Goal: Communication & Community: Answer question/provide support

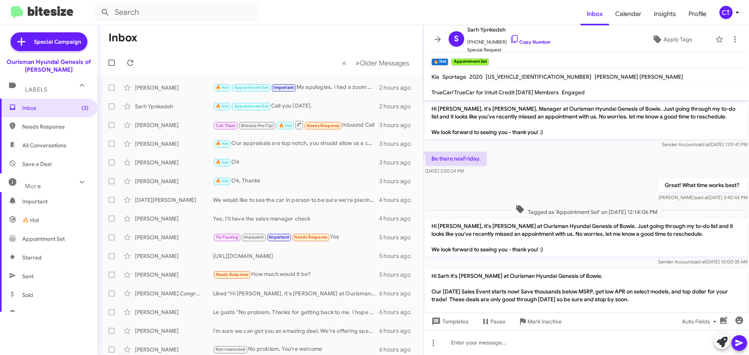
scroll to position [356, 0]
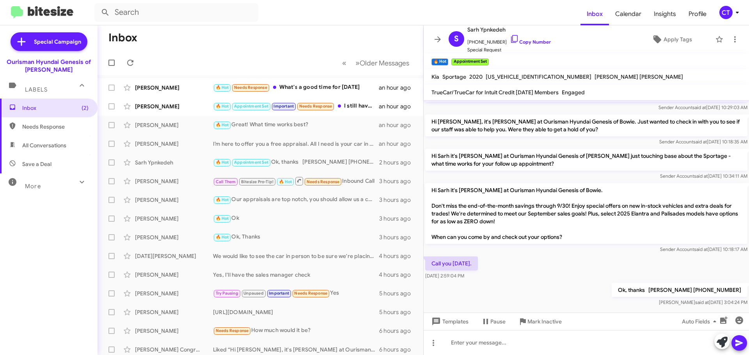
scroll to position [385, 0]
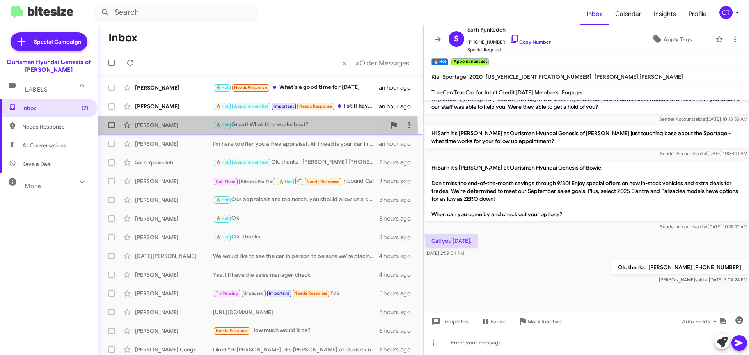
click at [150, 129] on div "Eboni Reynolds 🔥 Hot Great! What time works best? an hour ago" at bounding box center [260, 125] width 313 height 16
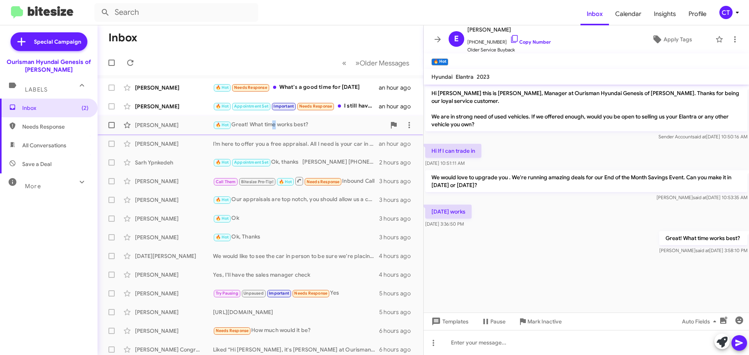
click at [273, 127] on div "🔥 Hot Great! What time works best?" at bounding box center [299, 124] width 173 height 9
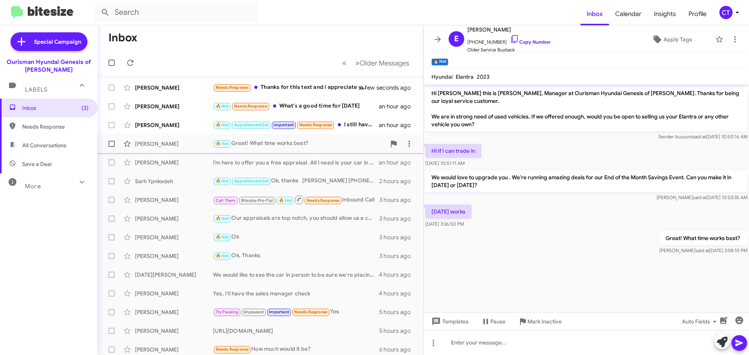
click at [156, 145] on div "Eboni Reynolds" at bounding box center [174, 144] width 78 height 8
click at [510, 38] on icon at bounding box center [514, 38] width 9 height 9
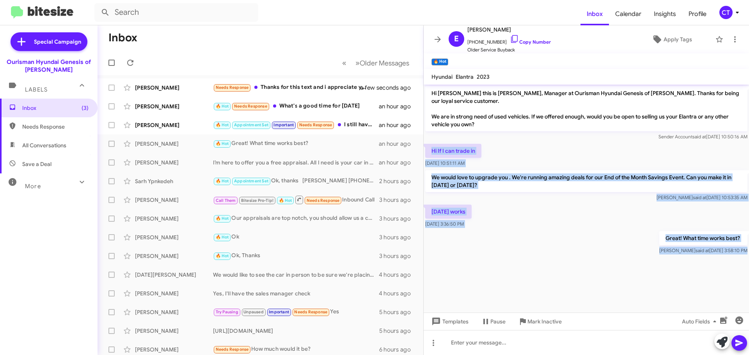
drag, startPoint x: 427, startPoint y: 139, endPoint x: 675, endPoint y: 260, distance: 275.9
click at [675, 260] on cdk-virtual-scroll-viewport "Hi Eboni this is Ciara Taylor, Manager at Ourisman Hyundai Genesis of Bowie. Th…" at bounding box center [585, 199] width 325 height 228
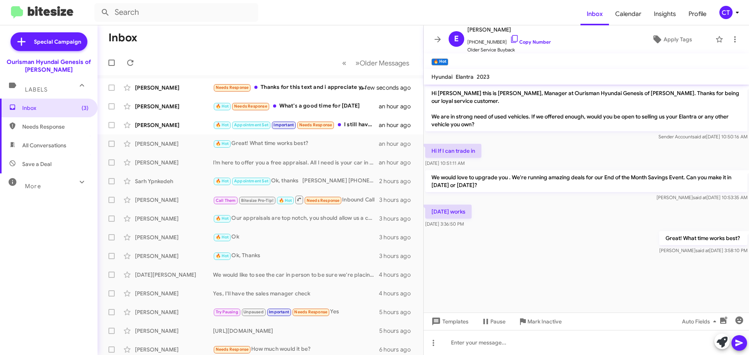
drag, startPoint x: 691, startPoint y: 235, endPoint x: 545, endPoint y: 221, distance: 146.4
click at [545, 221] on div "Saturday works Sep 24, 2025, 3:36:50 PM" at bounding box center [585, 216] width 325 height 27
drag, startPoint x: 427, startPoint y: 140, endPoint x: 472, endPoint y: 140, distance: 44.8
click at [548, 148] on div "Hi If I can trade in Sep 24, 2025, 10:51:11 AM" at bounding box center [585, 155] width 325 height 27
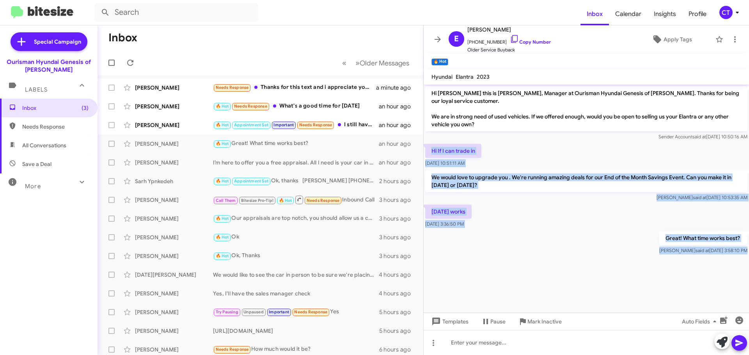
drag, startPoint x: 428, startPoint y: 140, endPoint x: 608, endPoint y: 255, distance: 212.9
click at [608, 255] on cdk-virtual-scroll-viewport "Hi Eboni this is Ciara Taylor, Manager at Ourisman Hyundai Genesis of Bowie. Th…" at bounding box center [585, 199] width 325 height 228
copy div "Hi If I can trade in Sep 24, 2025, 10:51:11 AM We would love to upgrade you . W…"
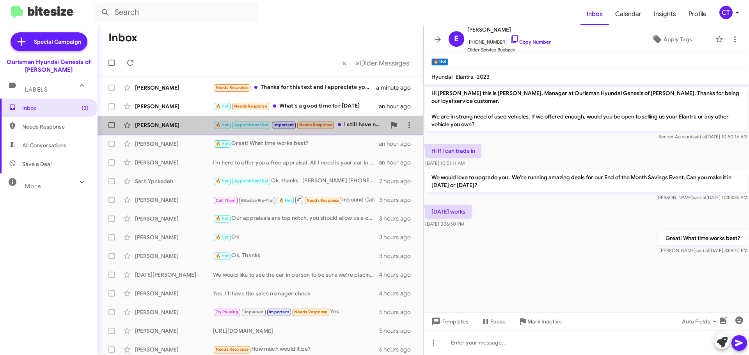
click at [372, 130] on div "David Mitchell 🔥 Hot Appointment Set Important Needs Response I still have not …" at bounding box center [260, 125] width 313 height 16
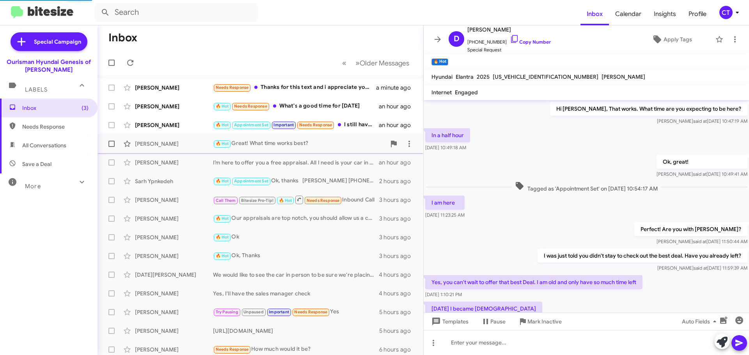
scroll to position [353, 0]
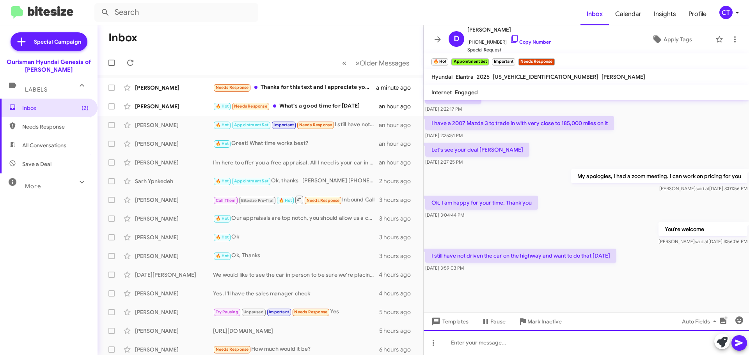
click at [508, 349] on div at bounding box center [585, 342] width 325 height 25
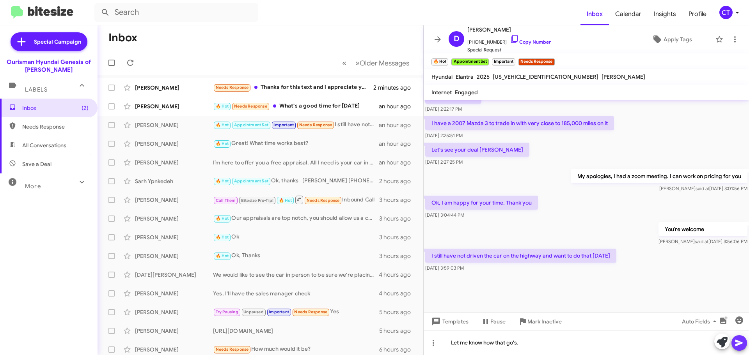
click at [742, 341] on icon at bounding box center [738, 342] width 9 height 9
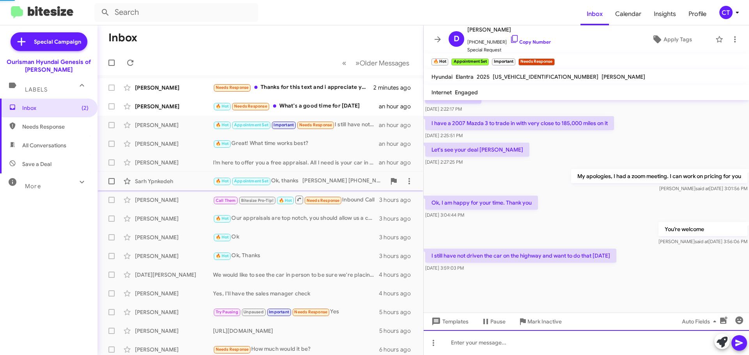
scroll to position [0, 0]
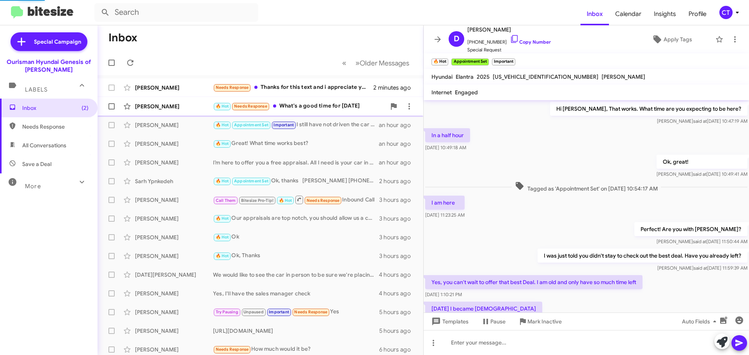
click at [296, 110] on div "🔥 Hot Needs Response What's a good time for Saturday" at bounding box center [299, 106] width 173 height 9
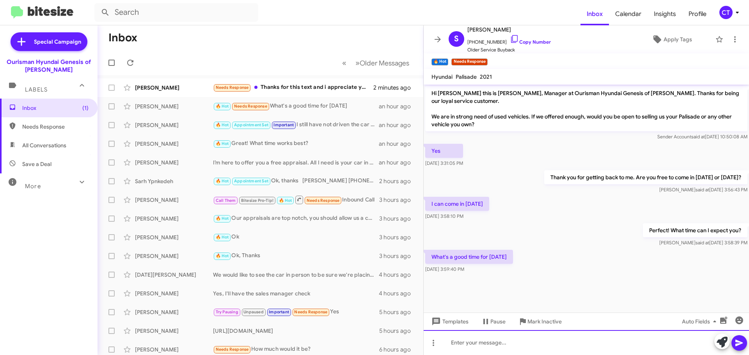
click at [497, 352] on div at bounding box center [585, 342] width 325 height 25
click at [475, 341] on div "12:45pm? 2:15pm" at bounding box center [585, 342] width 325 height 25
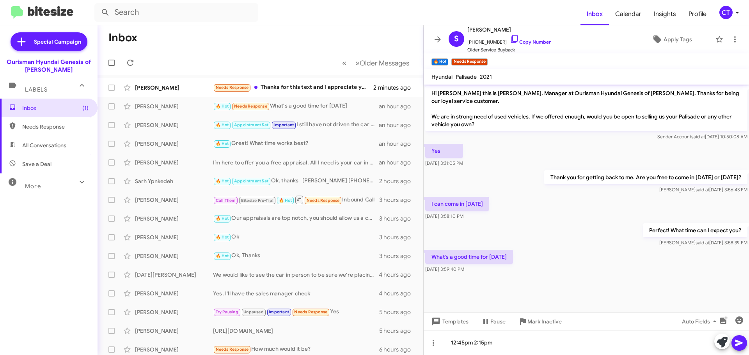
click at [736, 344] on icon at bounding box center [738, 343] width 7 height 7
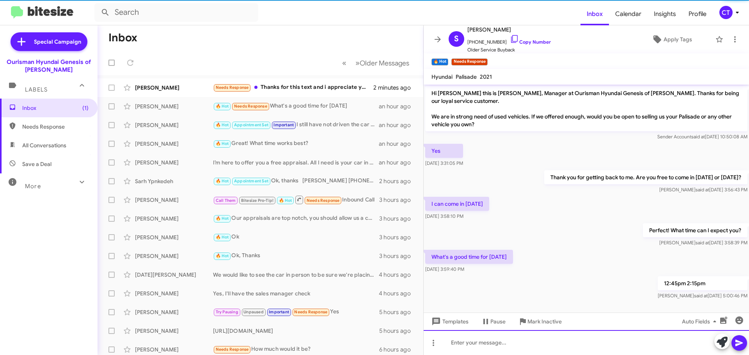
scroll to position [2, 0]
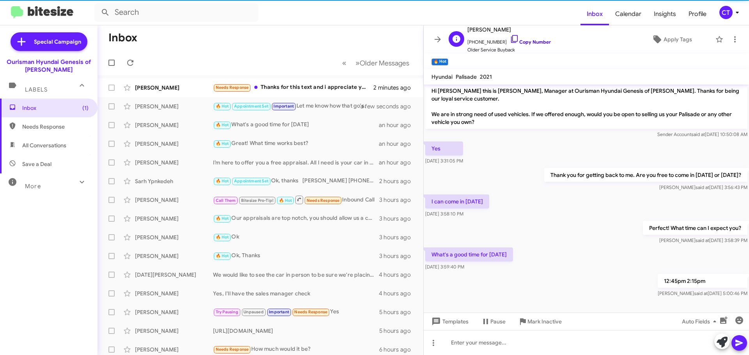
click at [510, 37] on icon at bounding box center [514, 38] width 9 height 9
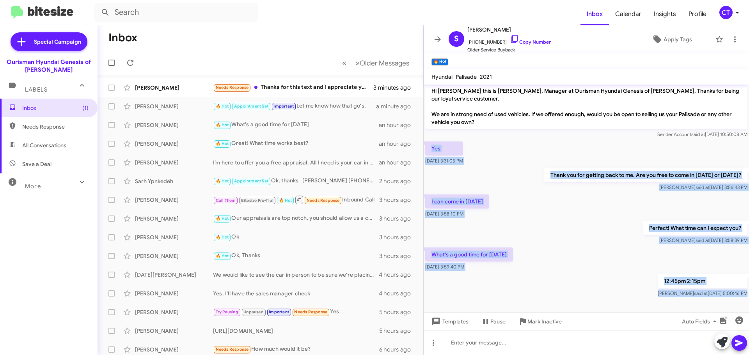
drag, startPoint x: 429, startPoint y: 149, endPoint x: 622, endPoint y: 310, distance: 252.0
click at [622, 310] on cdk-virtual-scroll-viewport "Hi Shadawn this is Ciara Taylor, Manager at Ourisman Hyundai Genesis of Bowie. …" at bounding box center [585, 199] width 325 height 228
copy div "Yes Sep 24, 2025, 3:31:05 PM Thank you for getting back to me. Are you free to …"
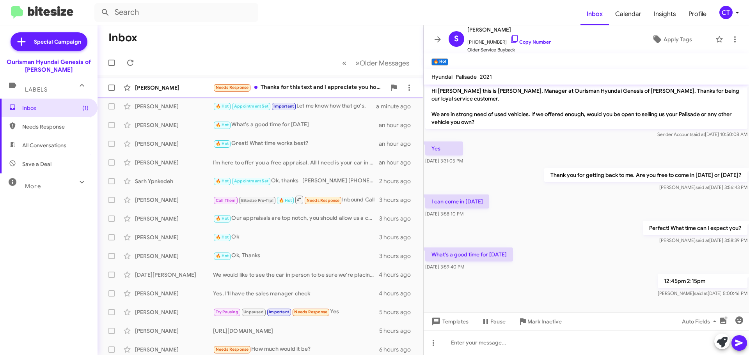
click at [335, 93] on div "Jay Lyn Needs Response Thanks for this text and i appreciate you how's today at…" at bounding box center [260, 88] width 313 height 16
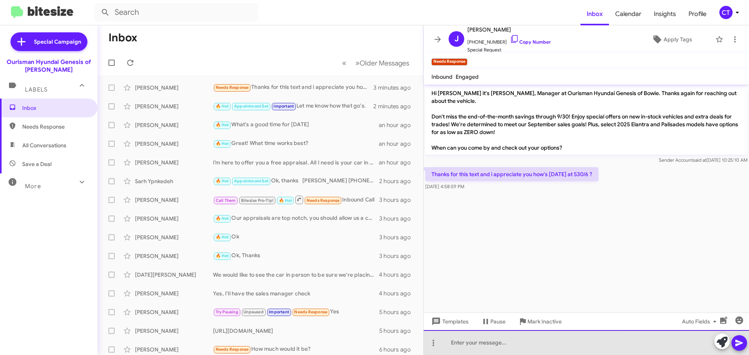
click at [536, 344] on div at bounding box center [585, 342] width 325 height 25
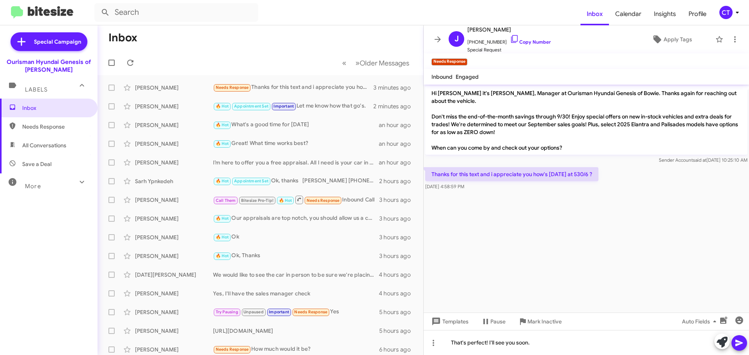
click at [743, 343] on icon at bounding box center [738, 342] width 9 height 9
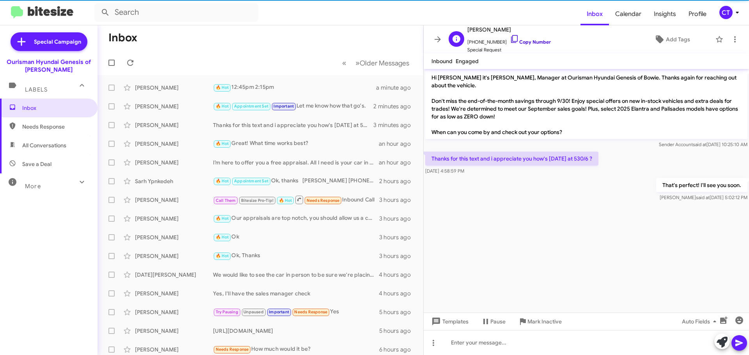
drag, startPoint x: 507, startPoint y: 37, endPoint x: 507, endPoint y: 42, distance: 4.3
click at [510, 37] on icon at bounding box center [514, 38] width 9 height 9
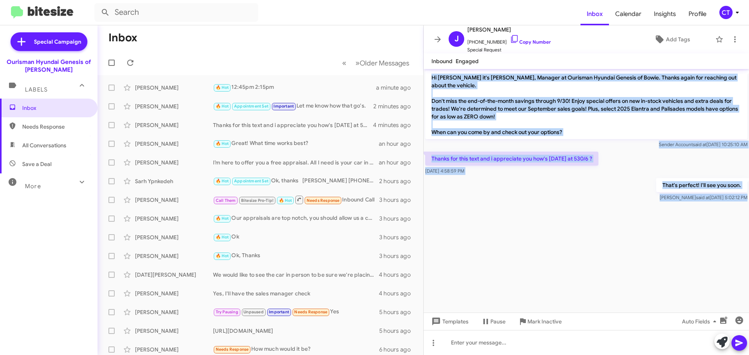
drag, startPoint x: 431, startPoint y: 74, endPoint x: 636, endPoint y: 223, distance: 252.7
click at [636, 223] on cdk-virtual-scroll-viewport "Hi Jay it's Ciara Taylor, Manager at Ourisman Hyundai Genesis of Bowie. Thanks …" at bounding box center [585, 191] width 325 height 244
copy div "Hi Jay it's Ciara Taylor, Manager at Ourisman Hyundai Genesis of Bowie. Thanks …"
click at [495, 177] on div "That's perfect! I'll see you soon. Ciara said at Sep 24, 2025, 5:02:12 PM" at bounding box center [585, 190] width 325 height 27
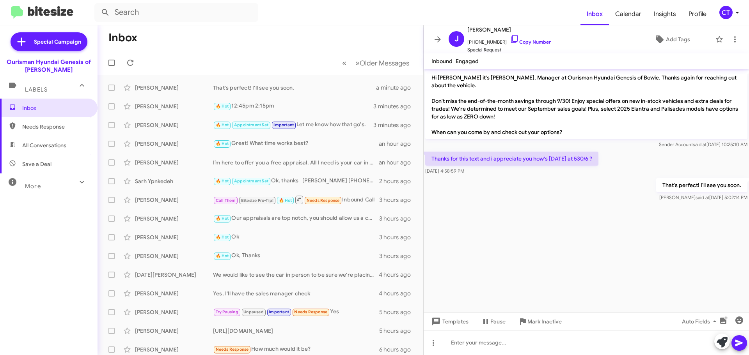
click at [734, 15] on icon at bounding box center [736, 12] width 9 height 9
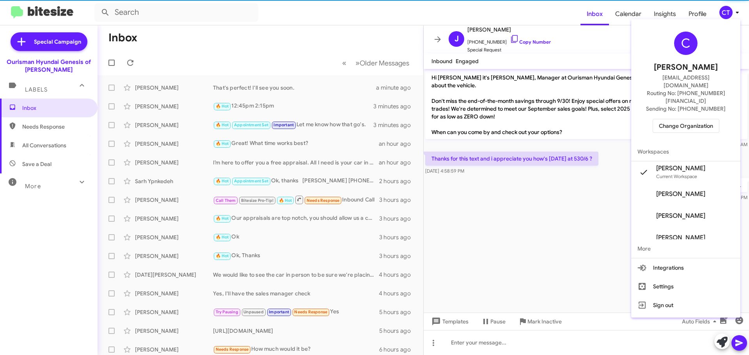
click at [694, 119] on span "Change Organization" at bounding box center [686, 125] width 54 height 13
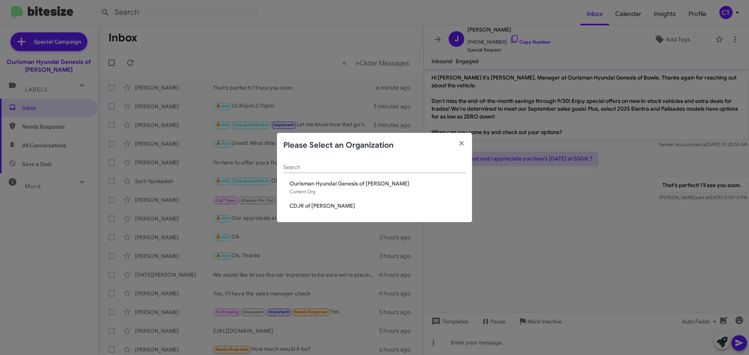
click at [320, 206] on span "CDJR of [PERSON_NAME]" at bounding box center [377, 206] width 176 height 8
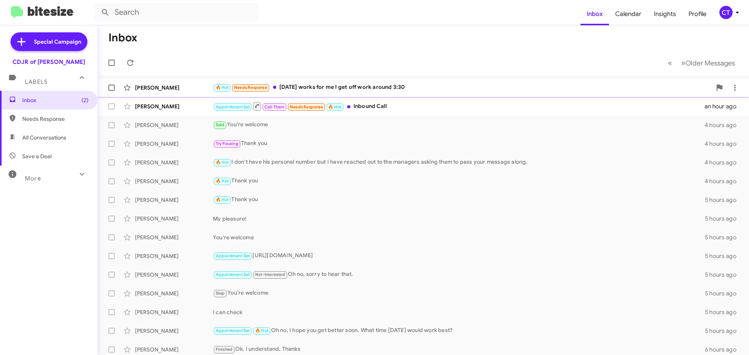
click at [367, 90] on div "🔥 Hot Needs Response [DATE] works for me I get off work around 3:30" at bounding box center [462, 87] width 498 height 9
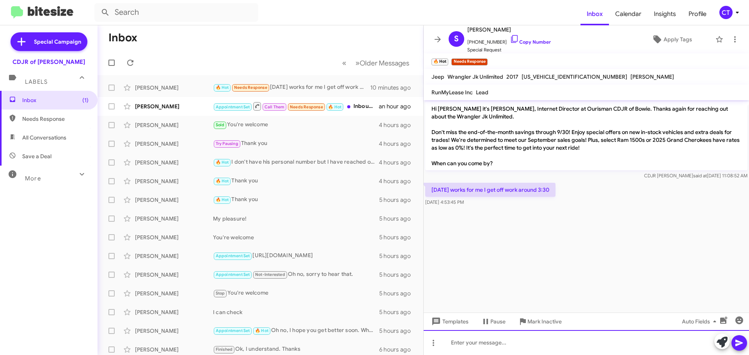
click at [468, 347] on div at bounding box center [585, 342] width 325 height 25
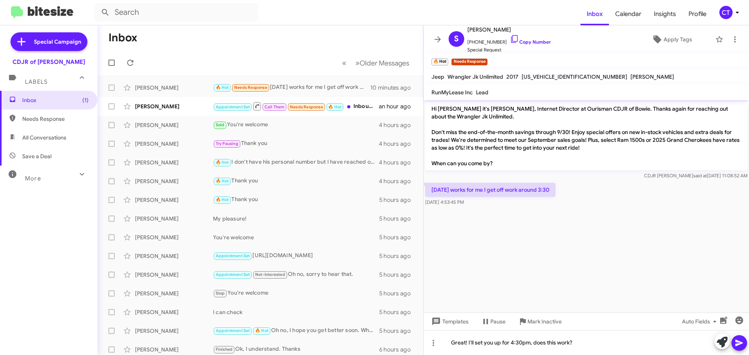
click at [742, 347] on icon at bounding box center [738, 342] width 9 height 9
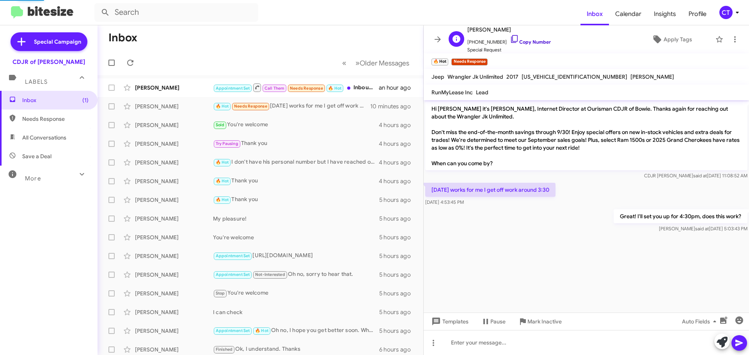
click at [510, 37] on icon at bounding box center [514, 38] width 9 height 9
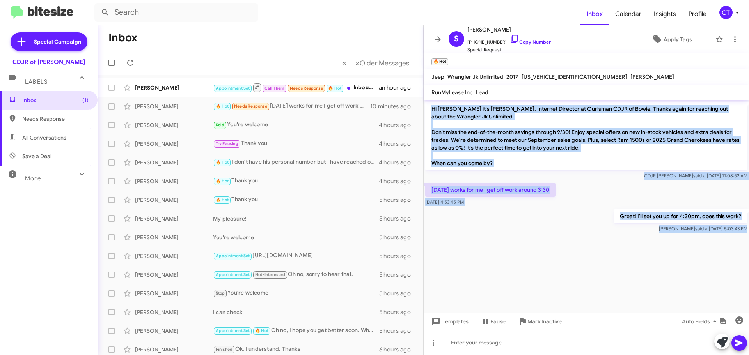
drag, startPoint x: 431, startPoint y: 107, endPoint x: 585, endPoint y: 260, distance: 217.0
click at [585, 260] on cdk-virtual-scroll-viewport "Hi Samuel it's Ciara Taylor, Internet Director at Ourisman CDJR of Bowie. Thank…" at bounding box center [585, 206] width 325 height 213
copy div "Hi Samuel it's Ciara Taylor, Internet Director at Ourisman CDJR of Bowie. Thank…"
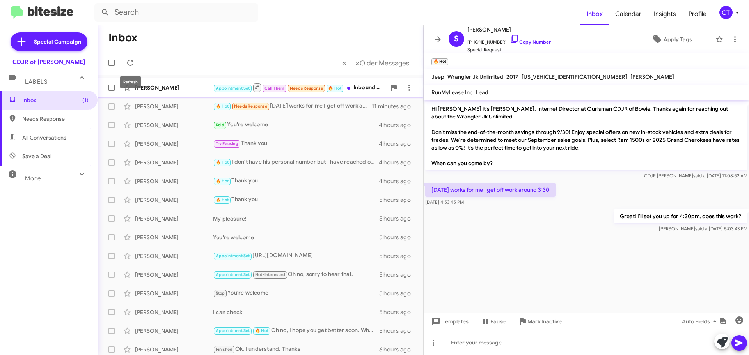
click at [167, 89] on div "[PERSON_NAME]" at bounding box center [174, 88] width 78 height 8
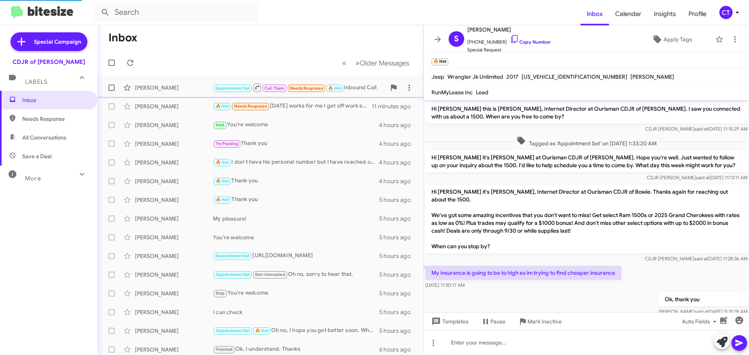
scroll to position [153, 0]
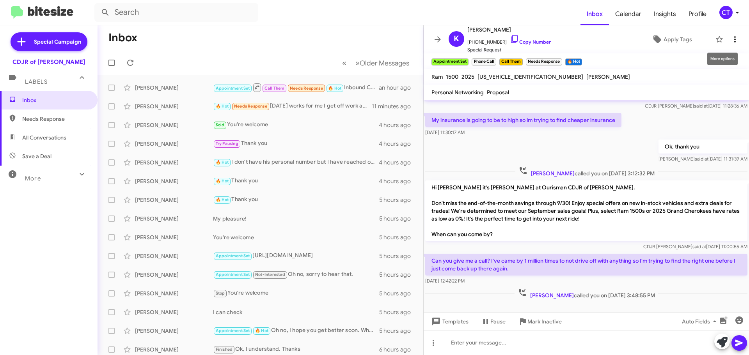
click at [734, 37] on icon at bounding box center [735, 39] width 2 height 6
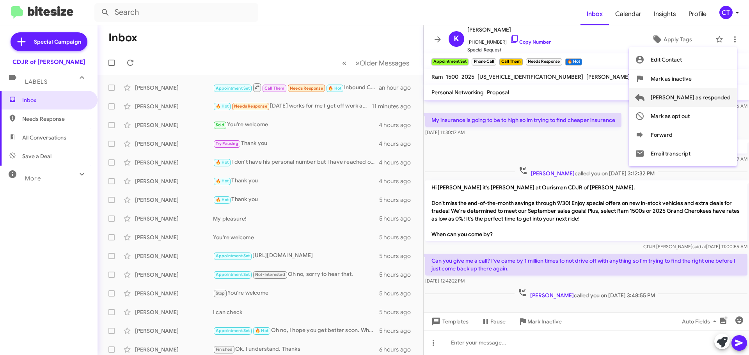
click at [695, 98] on span "[PERSON_NAME] as responded" at bounding box center [690, 97] width 80 height 19
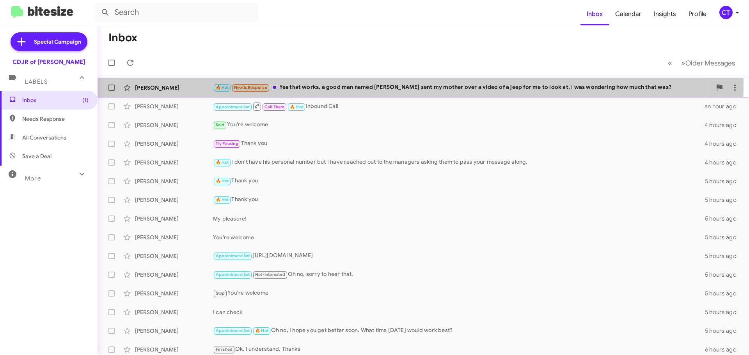
click at [380, 84] on div "🔥 Hot Needs Response Yes that works, a good man named Todd Hopkins sent my moth…" at bounding box center [462, 87] width 498 height 9
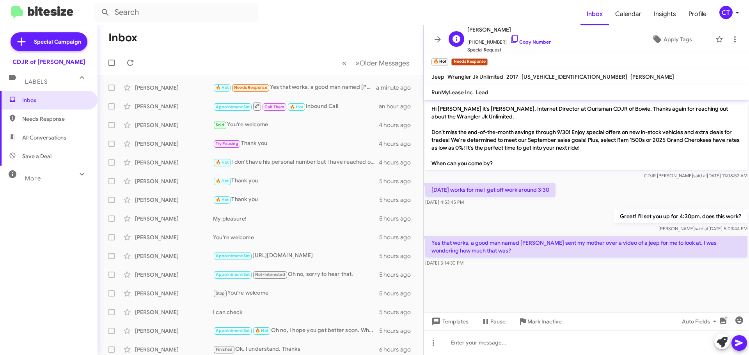
drag, startPoint x: 507, startPoint y: 37, endPoint x: 493, endPoint y: 41, distance: 14.3
click at [510, 37] on icon at bounding box center [514, 38] width 9 height 9
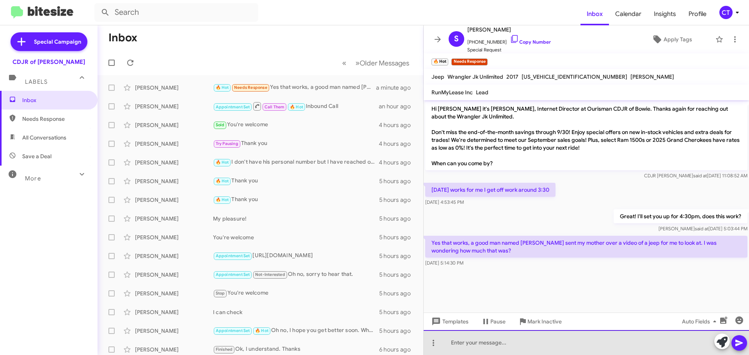
click at [511, 342] on div at bounding box center [585, 342] width 325 height 25
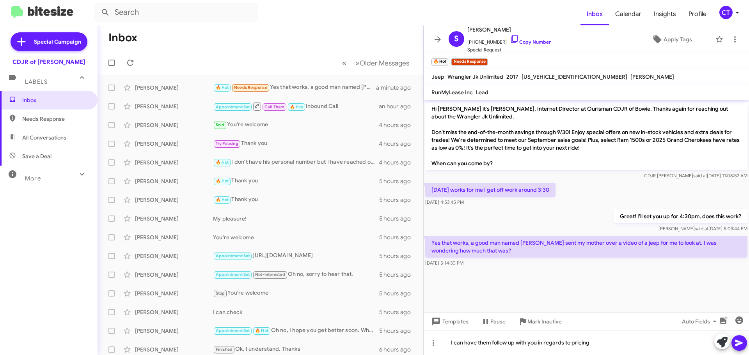
click at [744, 344] on button at bounding box center [739, 343] width 16 height 16
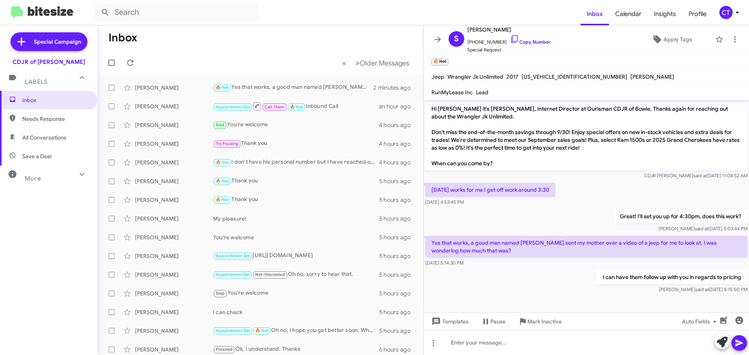
drag, startPoint x: 428, startPoint y: 239, endPoint x: 498, endPoint y: 258, distance: 72.5
click at [498, 258] on div "Yes that works, a good man named Todd Hopkins sent my mother over a video of a …" at bounding box center [586, 251] width 322 height 31
copy div "Yes that works, a good man named Todd Hopkins sent my mother over a video of a …"
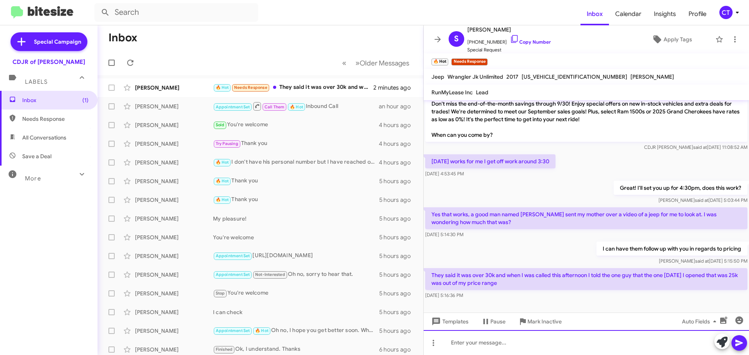
drag, startPoint x: 502, startPoint y: 344, endPoint x: 498, endPoint y: 349, distance: 6.9
click at [502, 344] on div at bounding box center [585, 342] width 325 height 25
click at [476, 345] on div "Ok, let metalk with them" at bounding box center [585, 342] width 325 height 25
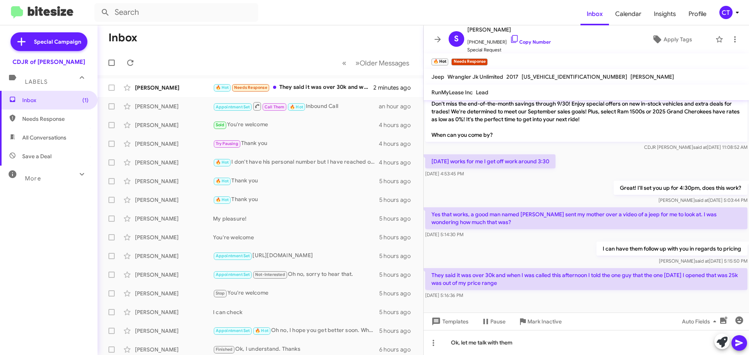
click at [738, 345] on icon at bounding box center [738, 343] width 7 height 7
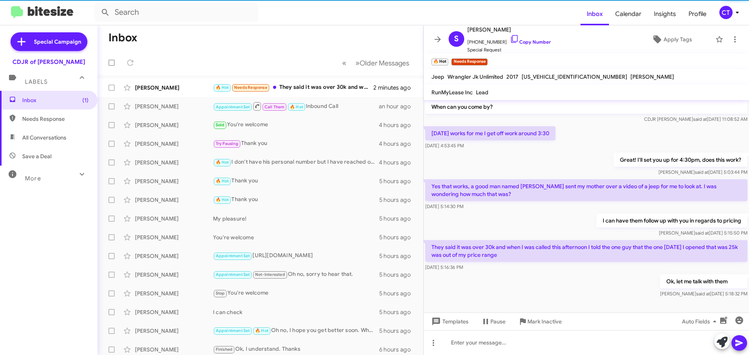
scroll to position [57, 0]
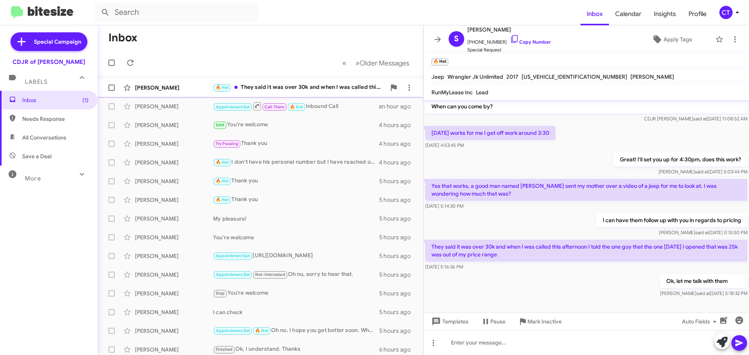
click at [302, 91] on div "🔥 Hot They said it was over 30k and when I was called this afternoon I told the…" at bounding box center [299, 87] width 173 height 9
click at [730, 39] on icon at bounding box center [734, 39] width 9 height 9
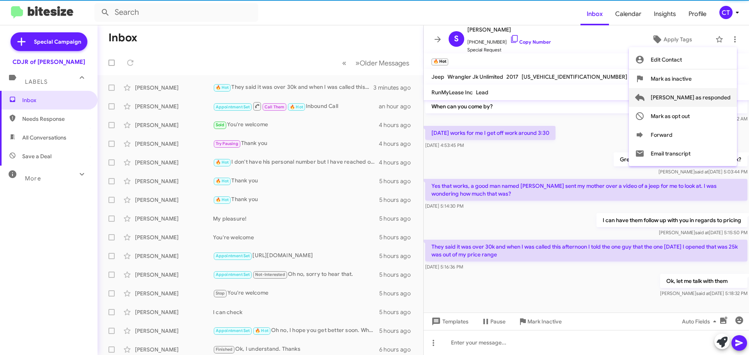
scroll to position [85, 0]
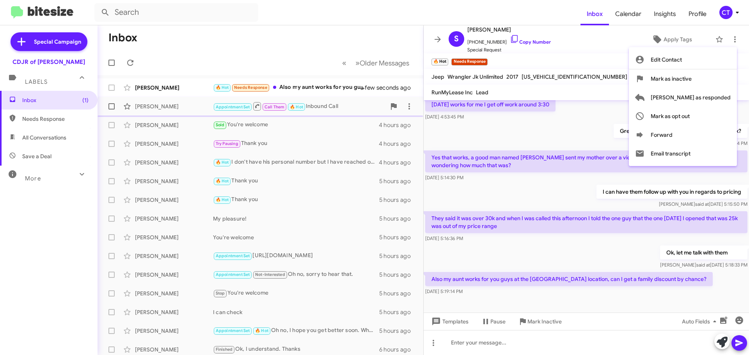
click at [693, 96] on span "Mark as responded" at bounding box center [690, 97] width 80 height 19
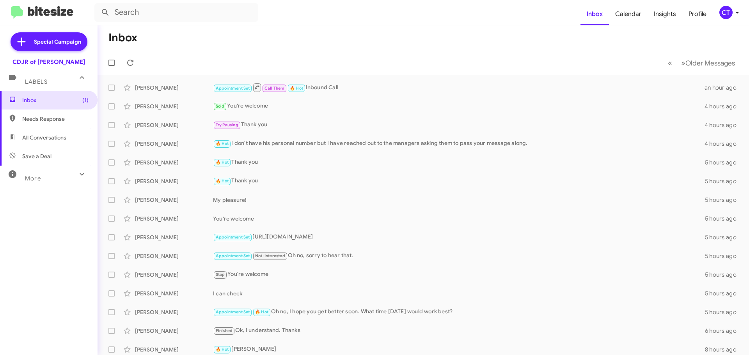
drag, startPoint x: 37, startPoint y: 122, endPoint x: 32, endPoint y: 123, distance: 5.2
click at [37, 122] on span "Needs Response" at bounding box center [55, 119] width 66 height 8
type input "in:needs-response"
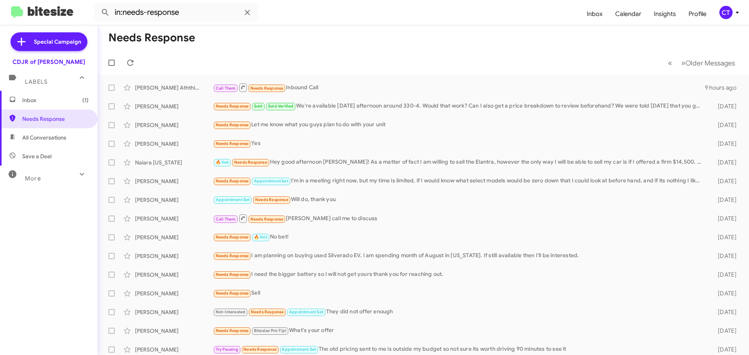
click at [419, 81] on div "Nalin Aththidiyaliyanage Call Them Needs Response Inbound Call 9 hours ago" at bounding box center [423, 88] width 639 height 16
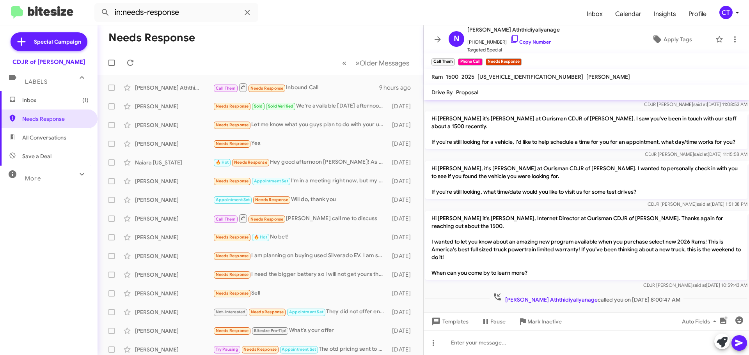
scroll to position [429, 0]
click at [510, 38] on icon at bounding box center [514, 38] width 9 height 9
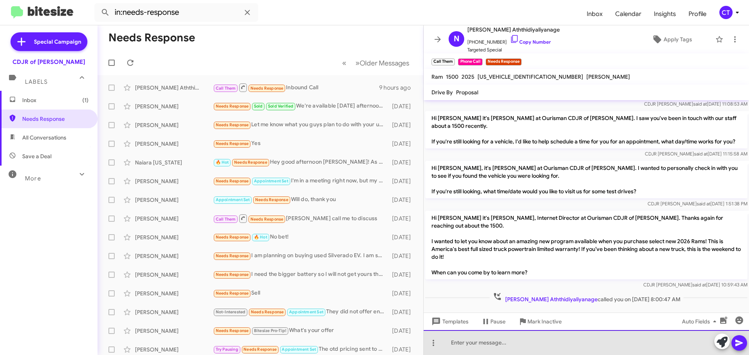
click at [467, 345] on div at bounding box center [585, 342] width 325 height 25
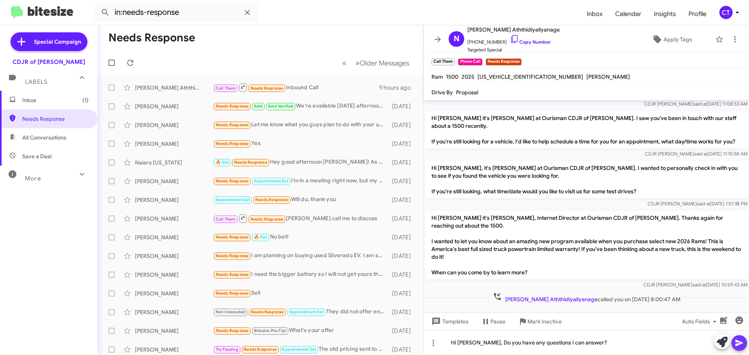
click at [740, 343] on icon at bounding box center [738, 342] width 9 height 9
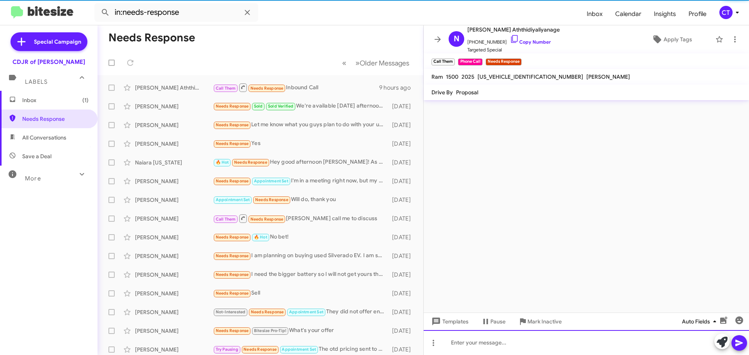
scroll to position [0, 0]
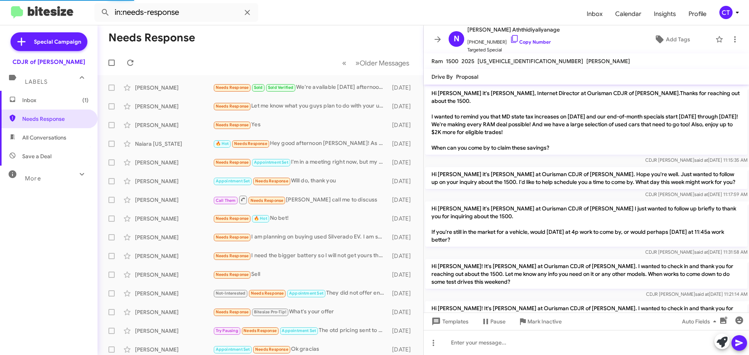
scroll to position [442, 0]
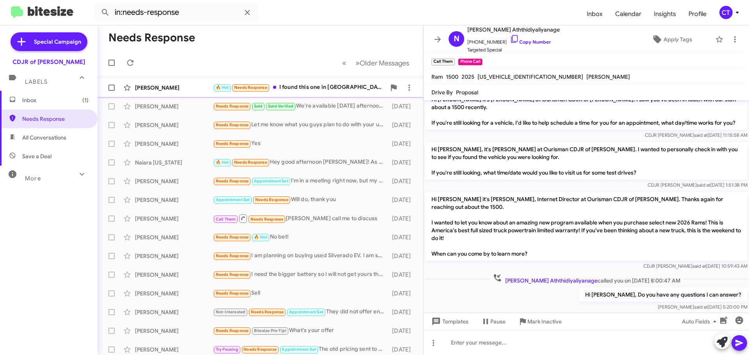
scroll to position [457, 0]
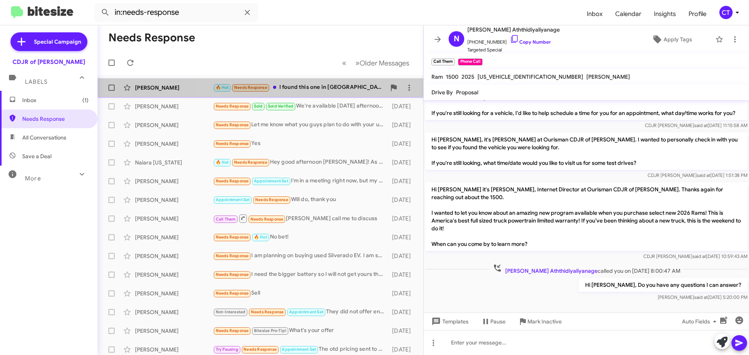
click at [310, 83] on div "🔥 Hot Needs Response I found this one in Alexandria that I am genuinely interes…" at bounding box center [299, 87] width 173 height 9
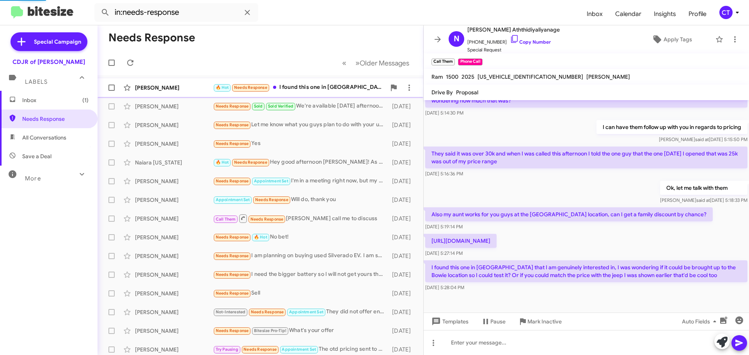
scroll to position [150, 0]
drag, startPoint x: 428, startPoint y: 215, endPoint x: 701, endPoint y: 293, distance: 283.8
click at [701, 293] on div "Hi Samuel it's Ciara Taylor, Internet Director at Ourisman CDJR of Bowie. Thank…" at bounding box center [585, 121] width 325 height 343
copy div "Also my aunt works for you guys at the Clarksville location, can I get a family…"
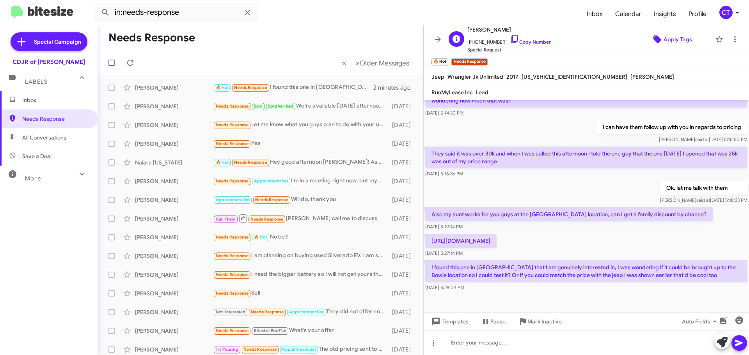
click at [663, 38] on span "Apply Tags" at bounding box center [677, 39] width 28 height 14
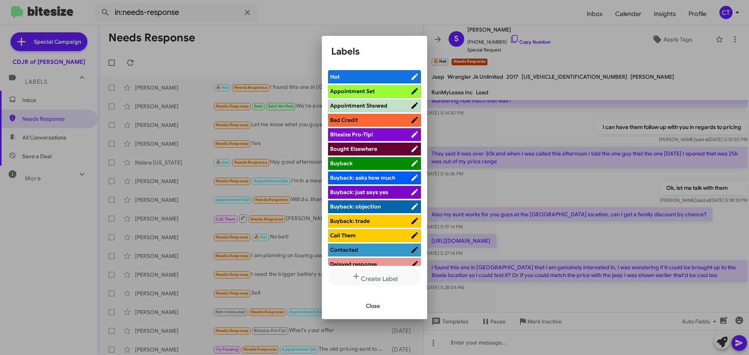
click at [353, 90] on span "Appointment Set" at bounding box center [352, 91] width 45 height 7
click at [728, 41] on div at bounding box center [374, 177] width 749 height 355
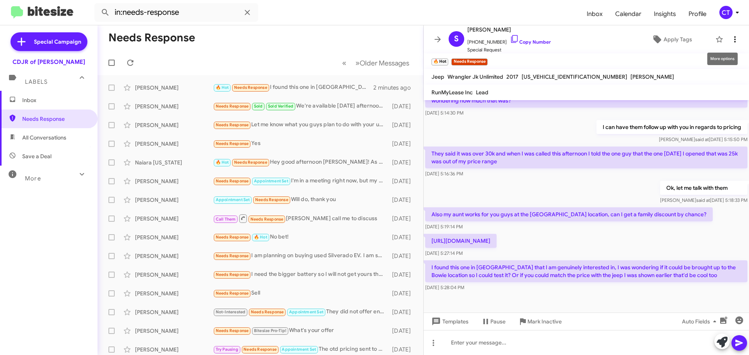
click at [730, 40] on icon at bounding box center [734, 39] width 9 height 9
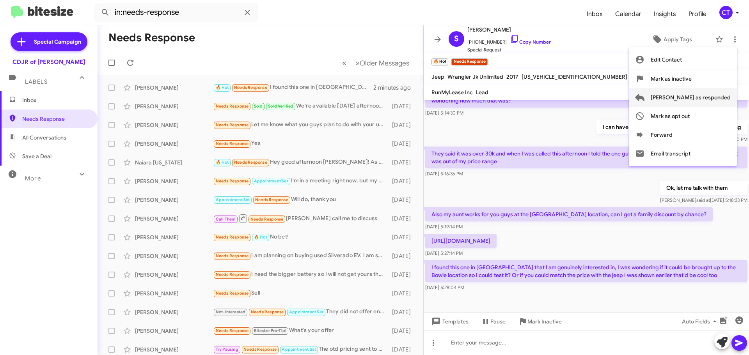
click at [705, 94] on span "Mark as responded" at bounding box center [690, 97] width 80 height 19
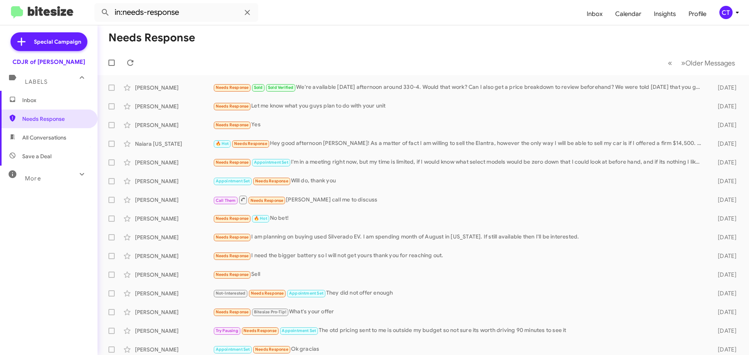
click at [38, 99] on span "Inbox" at bounding box center [55, 100] width 66 height 8
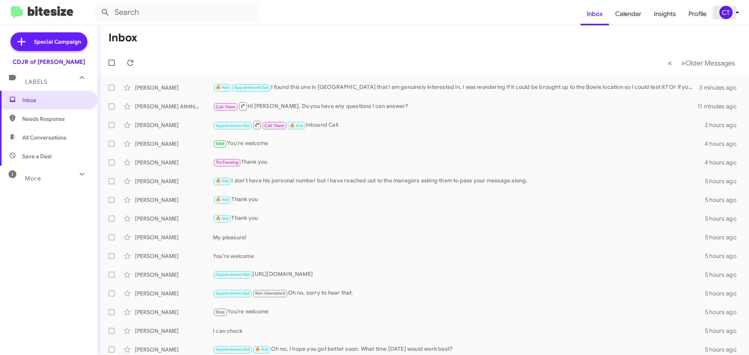
click at [738, 15] on icon at bounding box center [736, 12] width 9 height 9
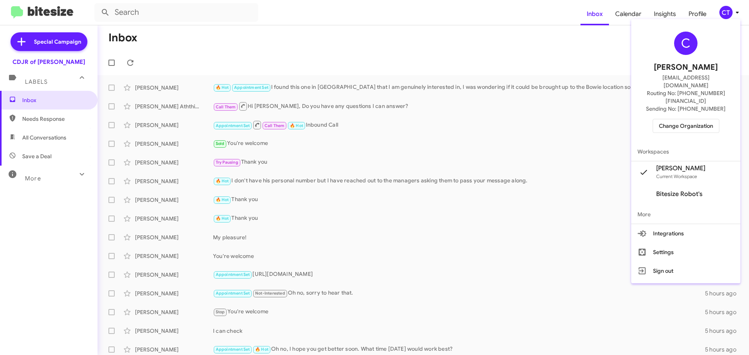
click at [673, 119] on span "Change Organization" at bounding box center [686, 125] width 54 height 13
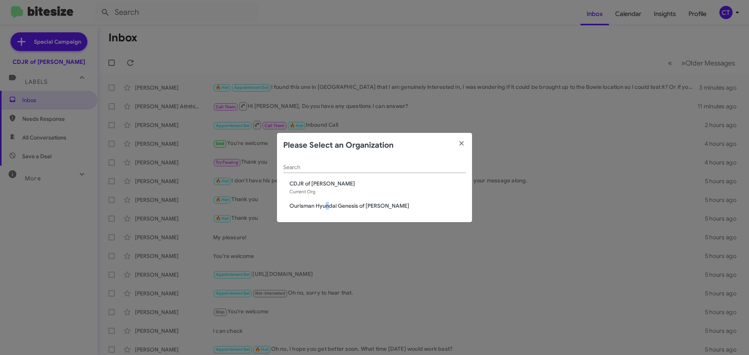
click at [327, 207] on span "Ourisman Hyundai Genesis of [PERSON_NAME]" at bounding box center [377, 206] width 176 height 8
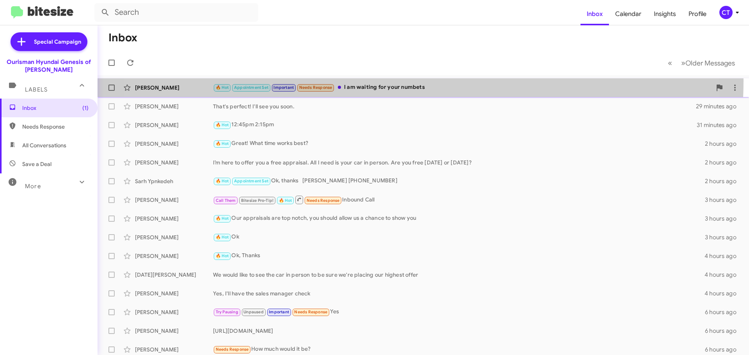
click at [384, 81] on div "[PERSON_NAME] 🔥 Hot Appointment Set Important Needs Response I am waiting for y…" at bounding box center [423, 88] width 639 height 16
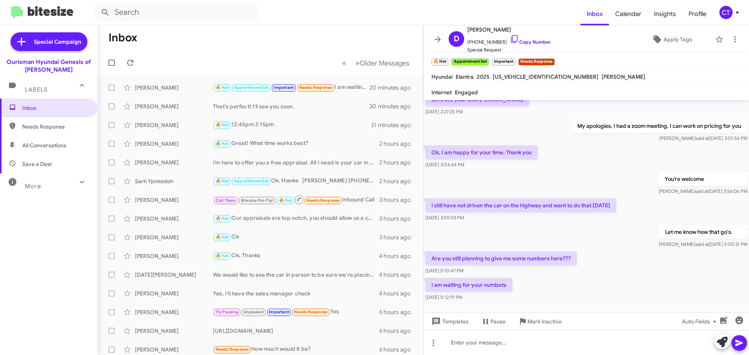
scroll to position [549, 0]
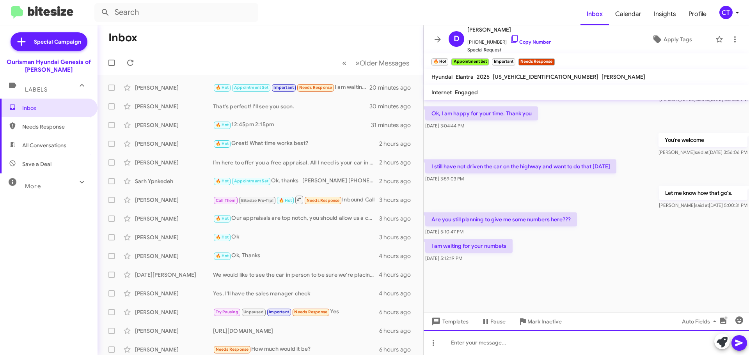
click at [472, 344] on div at bounding box center [585, 342] width 325 height 25
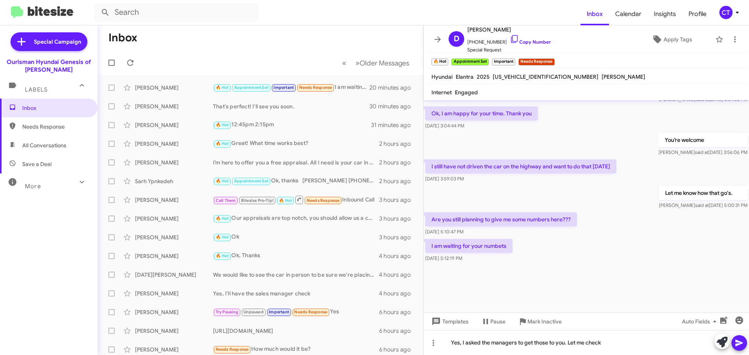
drag, startPoint x: 738, startPoint y: 341, endPoint x: 733, endPoint y: 338, distance: 6.2
click at [737, 340] on icon at bounding box center [738, 342] width 9 height 9
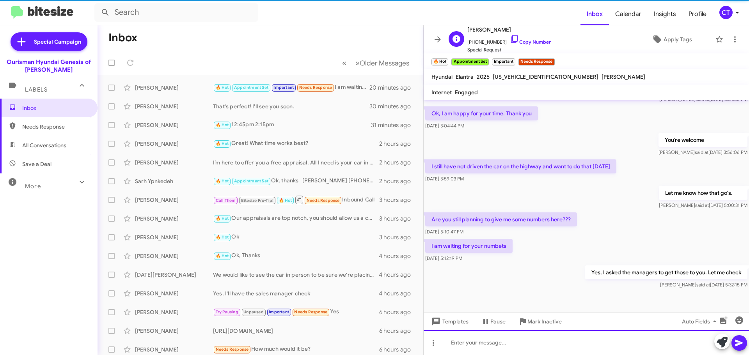
scroll to position [0, 0]
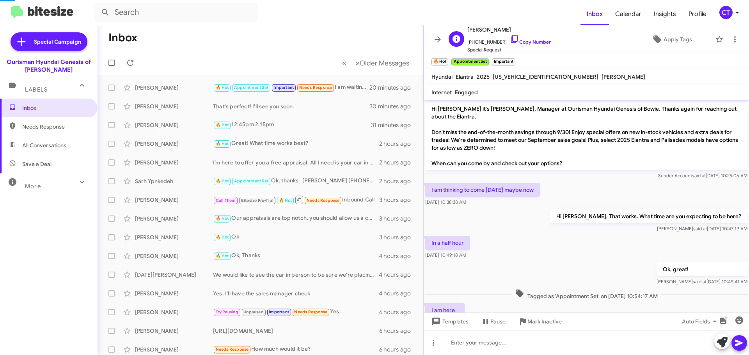
click at [511, 36] on icon at bounding box center [514, 39] width 7 height 8
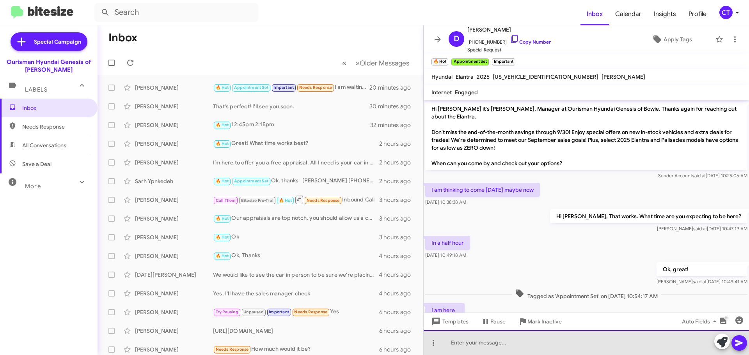
click at [476, 355] on div at bounding box center [585, 342] width 325 height 25
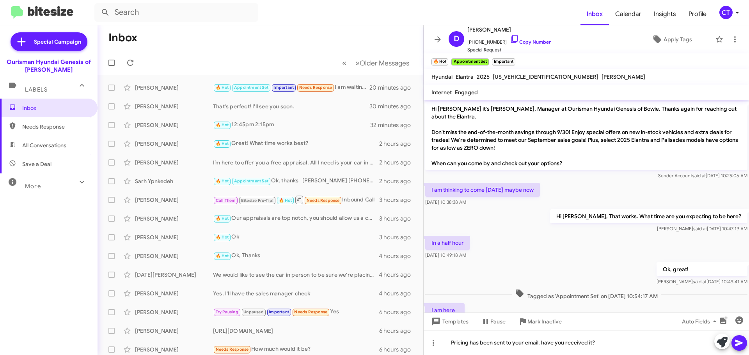
click at [744, 347] on button at bounding box center [739, 343] width 16 height 16
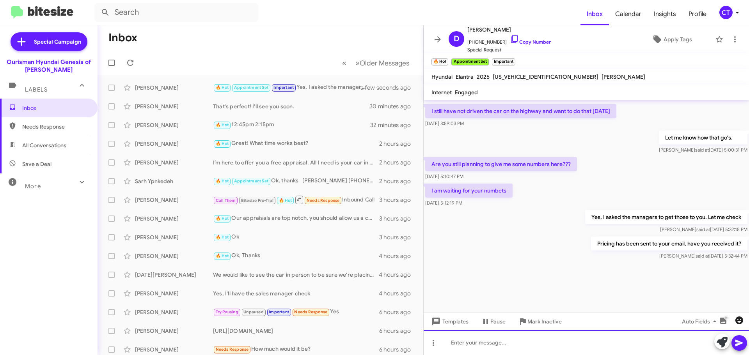
scroll to position [606, 0]
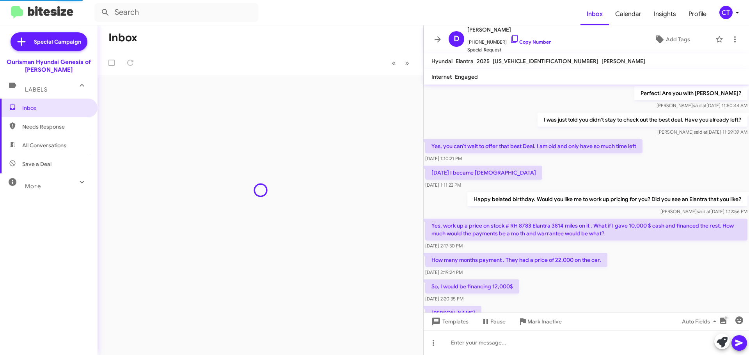
scroll to position [349, 0]
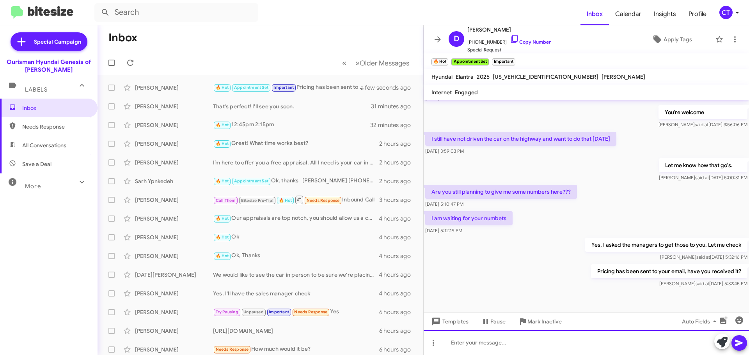
click at [523, 339] on div at bounding box center [585, 342] width 325 height 25
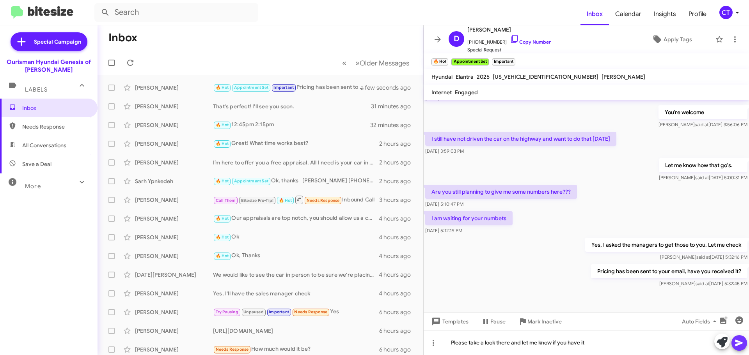
click at [739, 341] on icon at bounding box center [738, 342] width 9 height 9
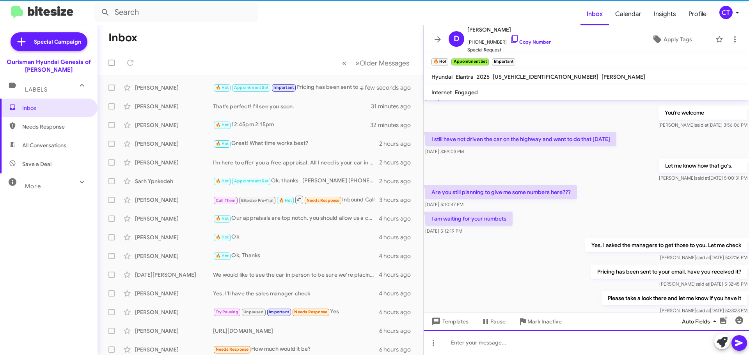
scroll to position [0, 0]
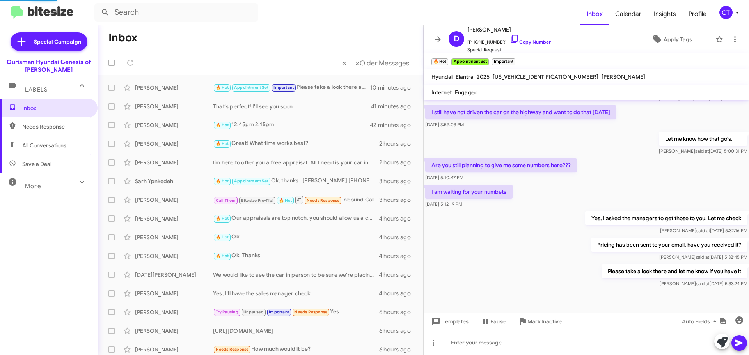
scroll to position [365, 0]
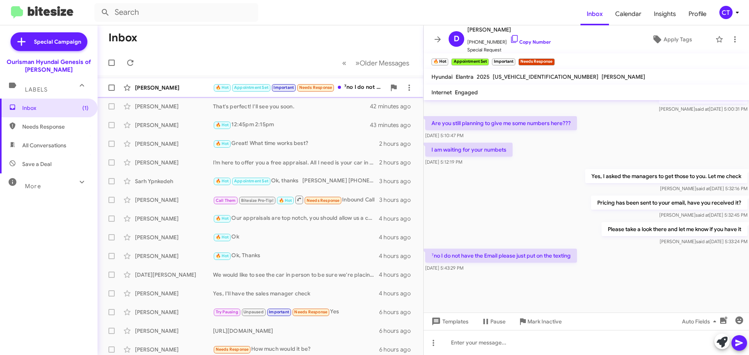
click at [150, 90] on div "[PERSON_NAME]" at bounding box center [174, 88] width 78 height 8
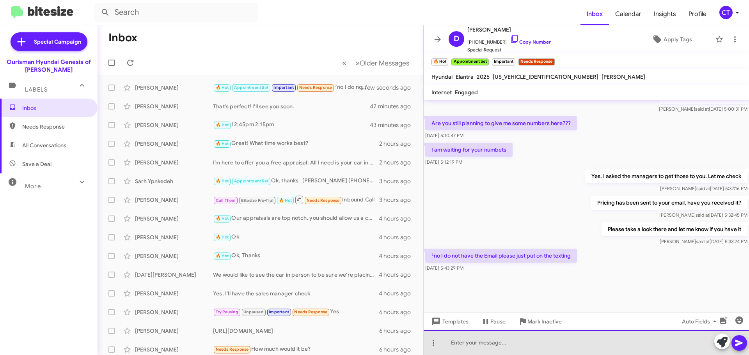
click at [489, 353] on div at bounding box center [585, 342] width 325 height 25
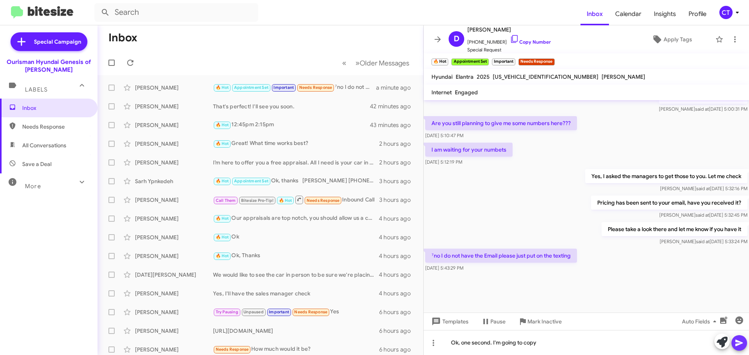
drag, startPoint x: 739, startPoint y: 341, endPoint x: 661, endPoint y: 308, distance: 84.8
click at [738, 341] on icon at bounding box center [738, 342] width 9 height 9
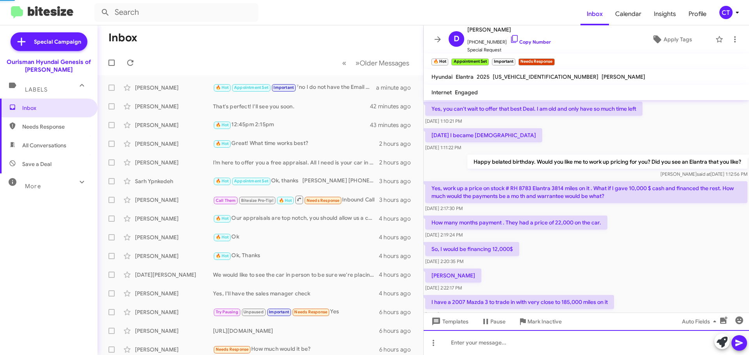
scroll to position [39, 0]
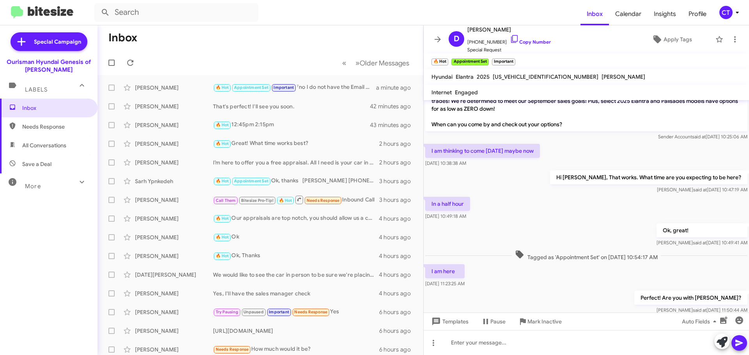
drag, startPoint x: 507, startPoint y: 38, endPoint x: 507, endPoint y: 5, distance: 32.8
click at [510, 38] on icon at bounding box center [514, 38] width 9 height 9
click at [722, 321] on icon "button" at bounding box center [723, 320] width 7 height 7
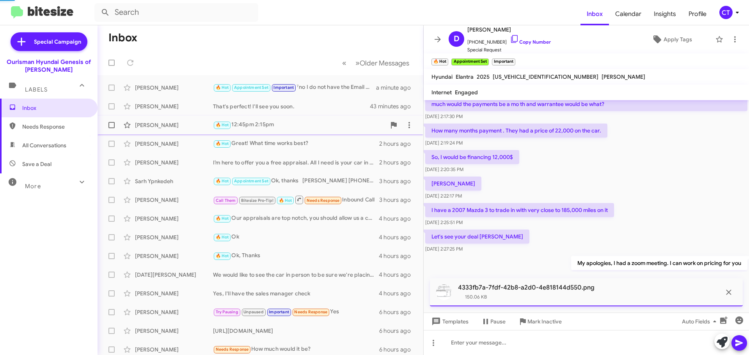
scroll to position [405, 0]
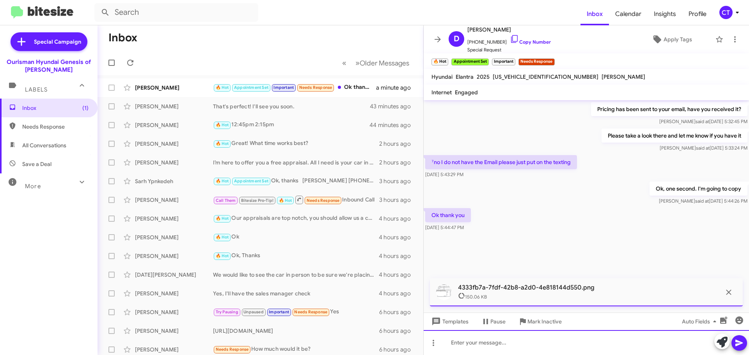
click at [485, 349] on div at bounding box center [585, 342] width 325 height 25
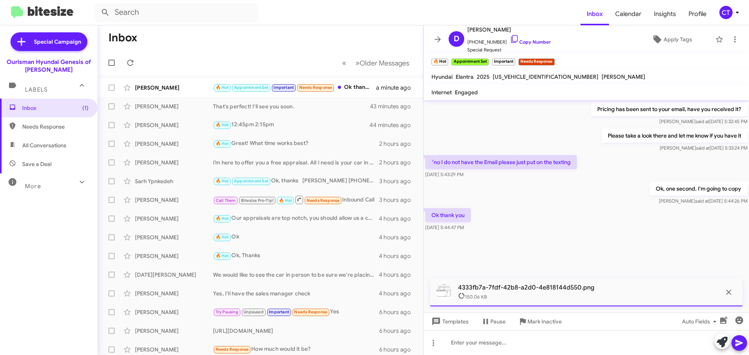
click at [741, 345] on icon at bounding box center [738, 342] width 9 height 9
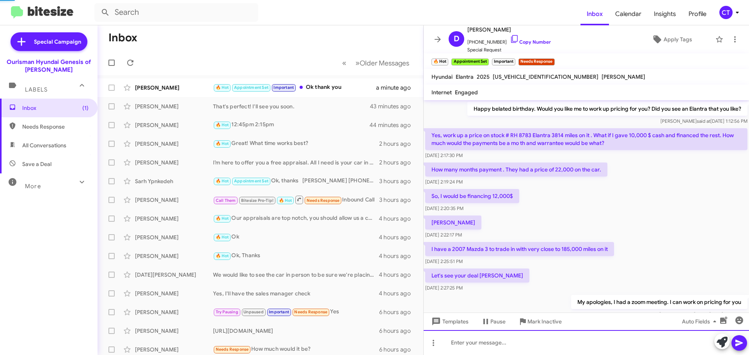
scroll to position [39, 0]
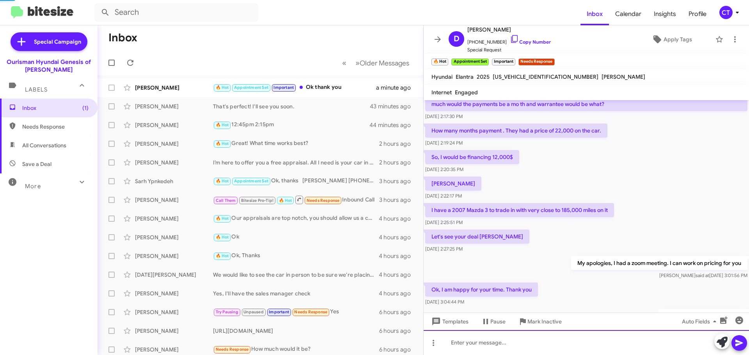
click at [509, 342] on div at bounding box center [585, 342] width 325 height 25
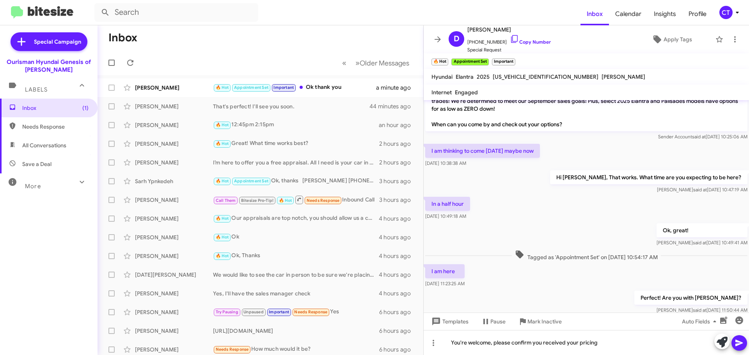
click at [741, 341] on icon at bounding box center [738, 342] width 9 height 9
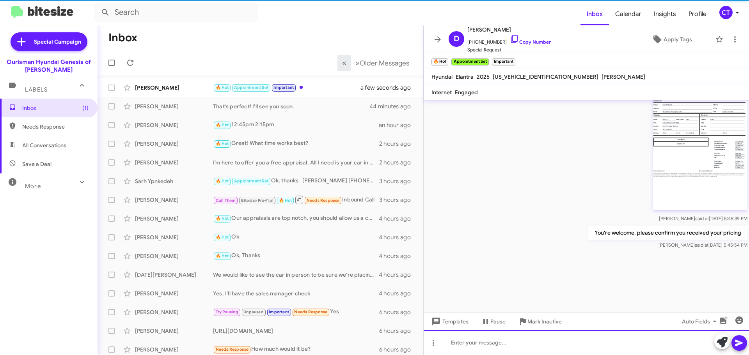
scroll to position [920, 0]
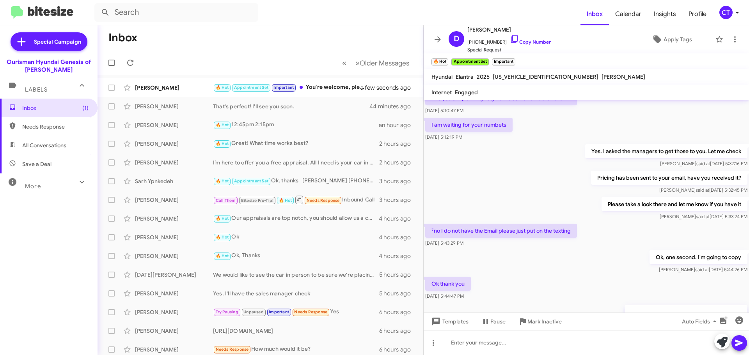
scroll to position [471, 0]
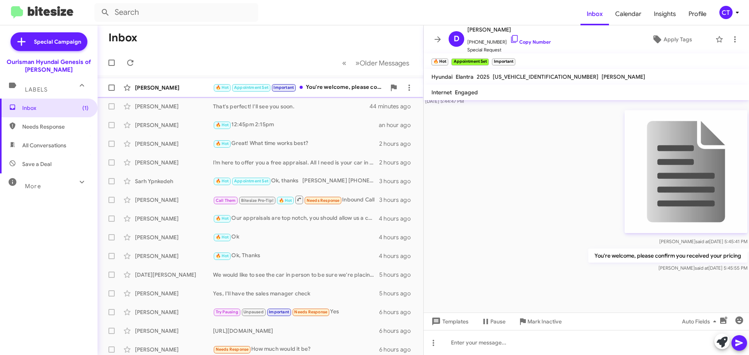
drag, startPoint x: 328, startPoint y: 83, endPoint x: 319, endPoint y: 94, distance: 13.5
click at [328, 83] on div "🔥 Hot Appointment Set Important You're welcome, please confirm you received you…" at bounding box center [299, 87] width 173 height 9
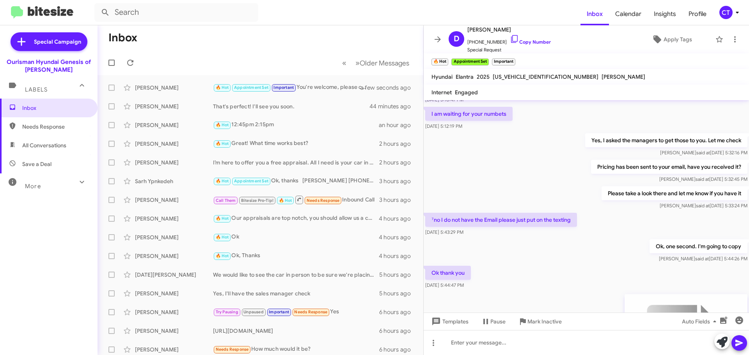
scroll to position [159, 0]
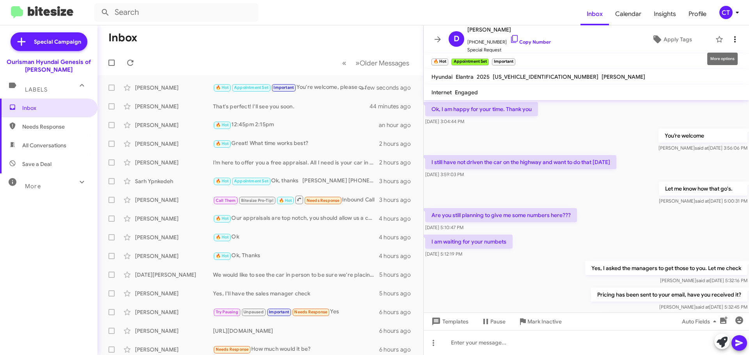
click at [731, 40] on icon at bounding box center [734, 39] width 9 height 9
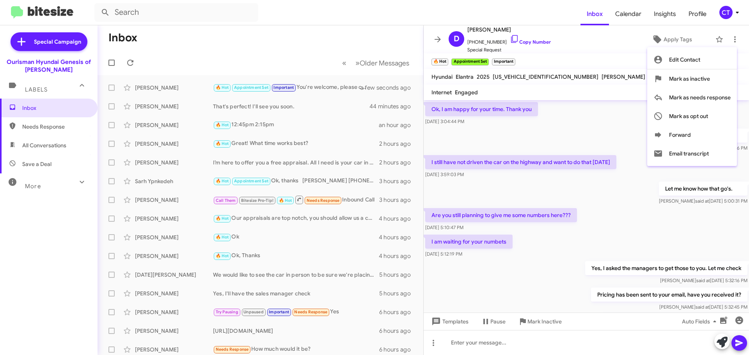
click at [350, 39] on div at bounding box center [374, 177] width 749 height 355
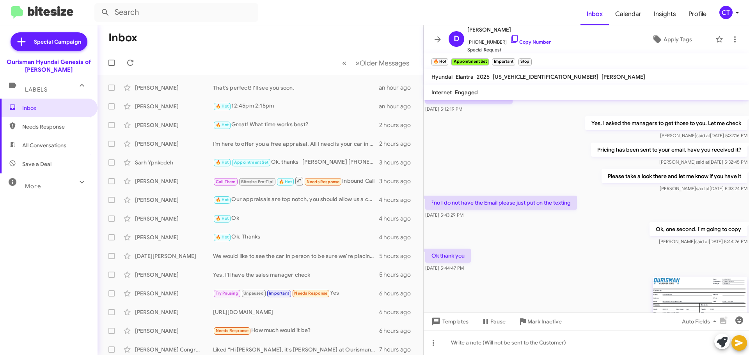
scroll to position [315, 0]
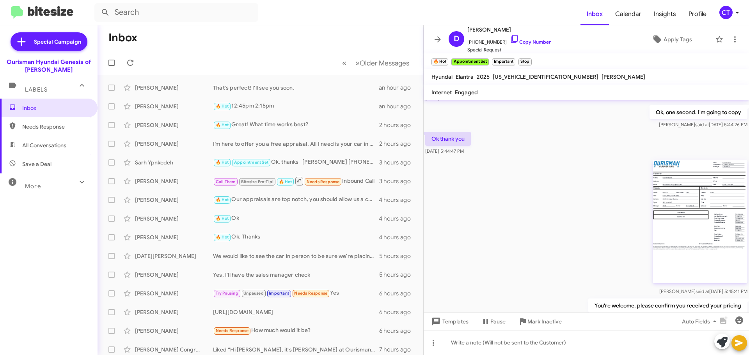
click at [680, 223] on img at bounding box center [699, 221] width 95 height 123
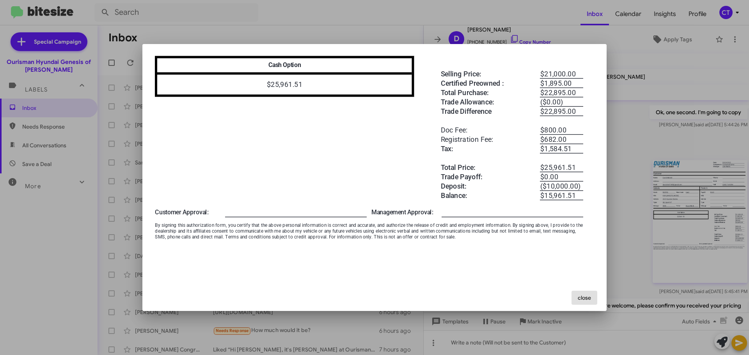
scroll to position [156, 0]
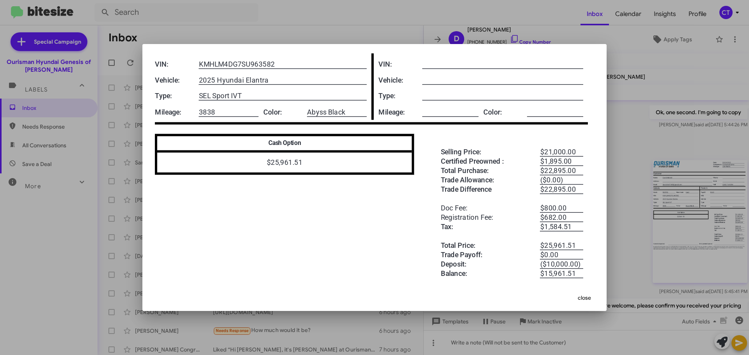
click at [620, 256] on div at bounding box center [374, 177] width 749 height 355
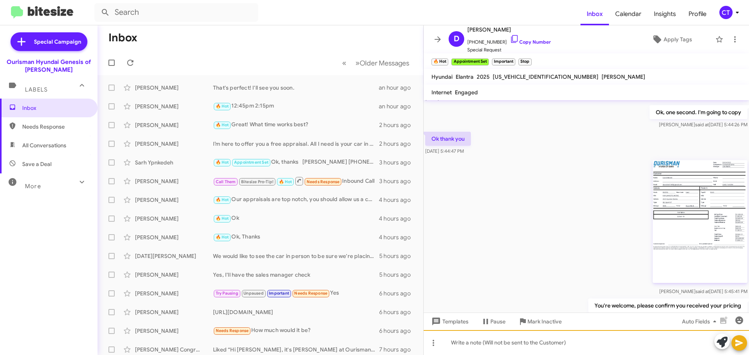
click at [500, 349] on div at bounding box center [585, 342] width 325 height 25
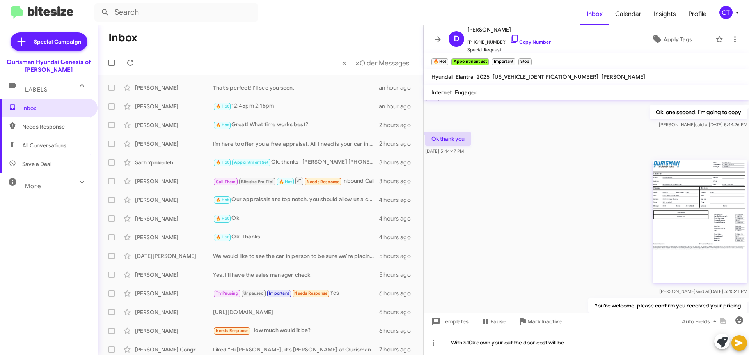
click at [703, 255] on img at bounding box center [699, 221] width 95 height 123
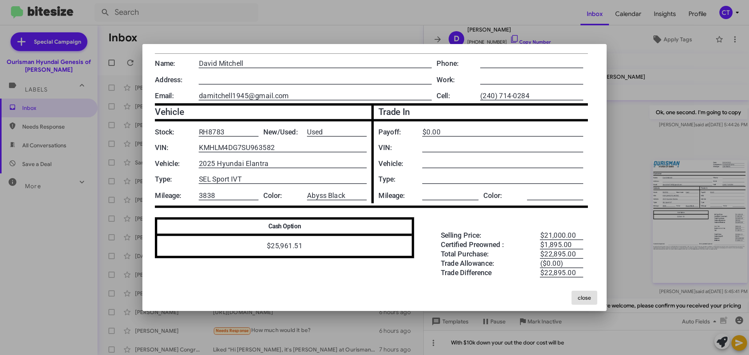
scroll to position [234, 0]
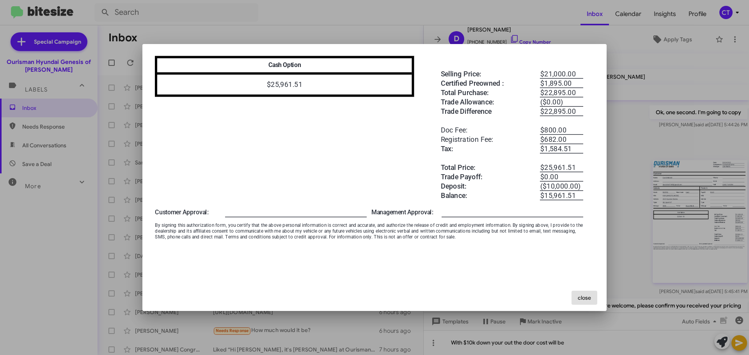
click at [561, 38] on div at bounding box center [374, 177] width 749 height 355
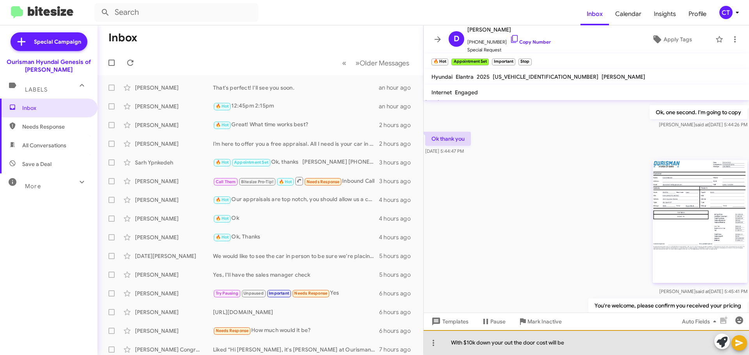
click at [610, 341] on div "With $10k down your out the door cost will be" at bounding box center [585, 342] width 325 height 25
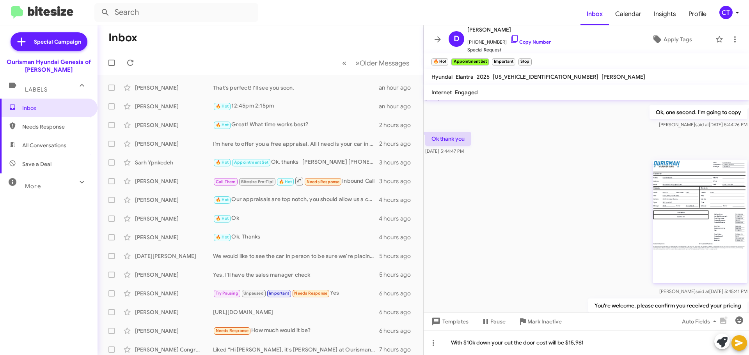
click at [740, 345] on icon at bounding box center [738, 342] width 9 height 9
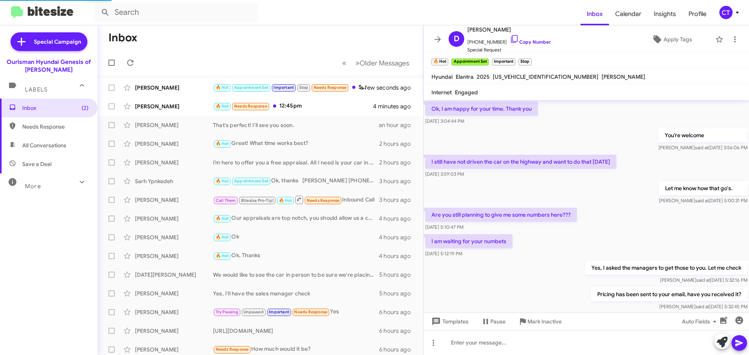
scroll to position [477, 0]
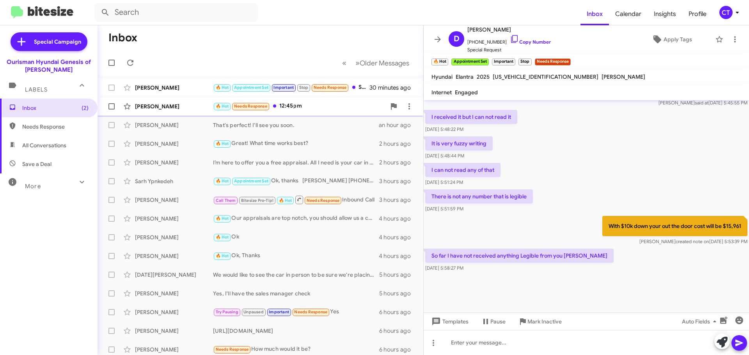
click at [297, 108] on div "🔥 Hot Needs Response 12:45pm" at bounding box center [299, 106] width 173 height 9
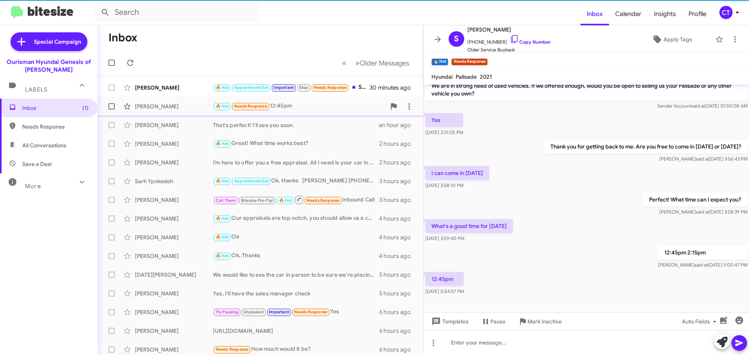
scroll to position [31, 0]
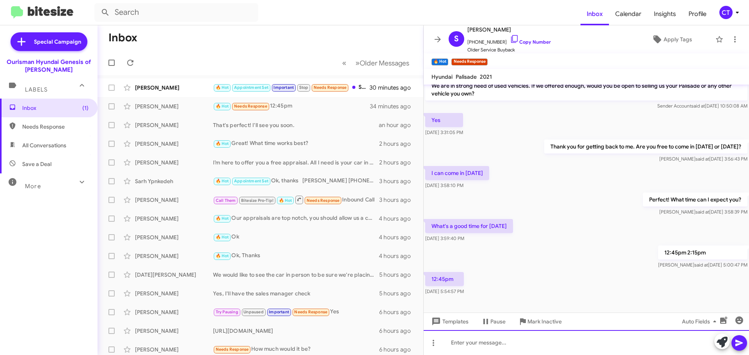
click at [461, 340] on div at bounding box center [585, 342] width 325 height 25
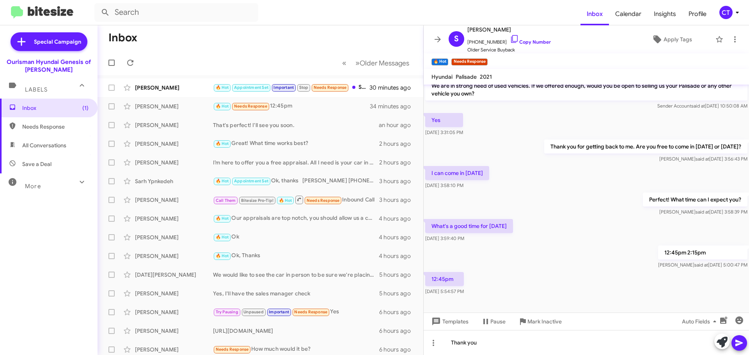
click at [737, 341] on icon at bounding box center [738, 343] width 7 height 7
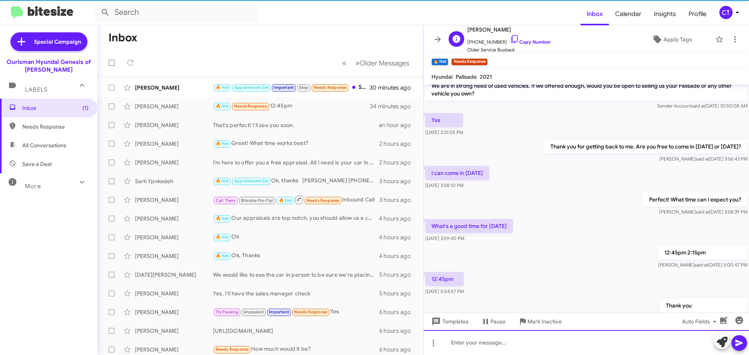
scroll to position [59, 0]
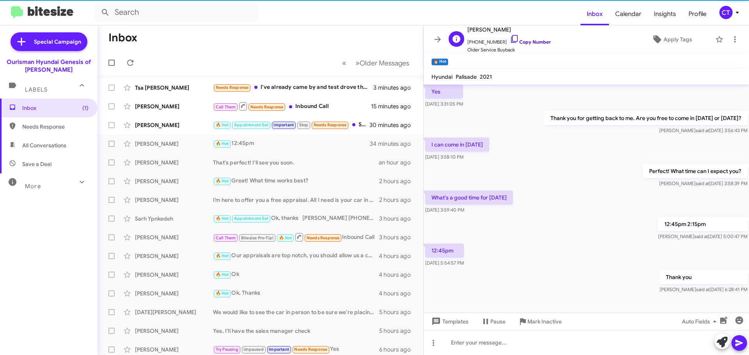
click at [510, 40] on icon at bounding box center [514, 38] width 9 height 9
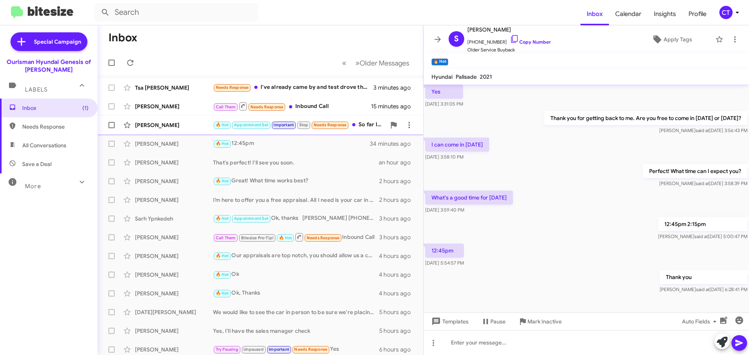
click at [360, 127] on div "🔥 Hot Appointment Set Important Stop Needs Response So far I have not received …" at bounding box center [299, 124] width 173 height 9
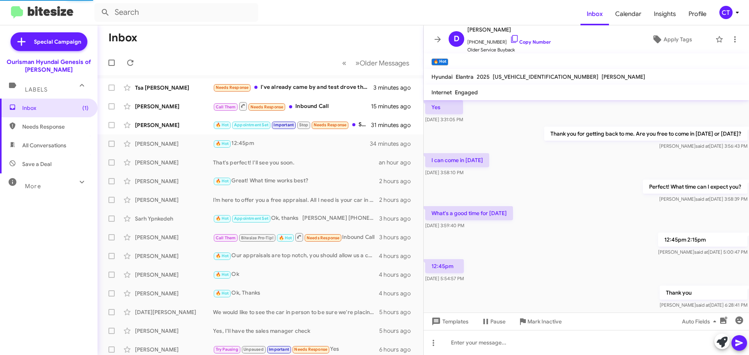
scroll to position [477, 0]
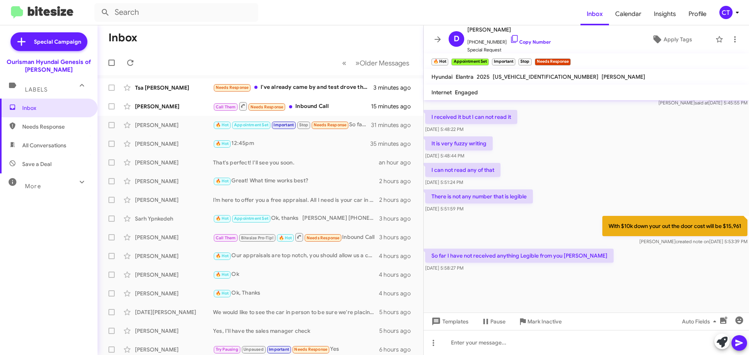
click at [303, 78] on mat-action-list "Tsa [PERSON_NAME] Needs Response I've already came by and test drove the GV60 a…" at bounding box center [260, 263] width 326 height 377
click at [301, 85] on div "Needs Response I've already came by and test drove the GV60 and GV70." at bounding box center [299, 87] width 173 height 9
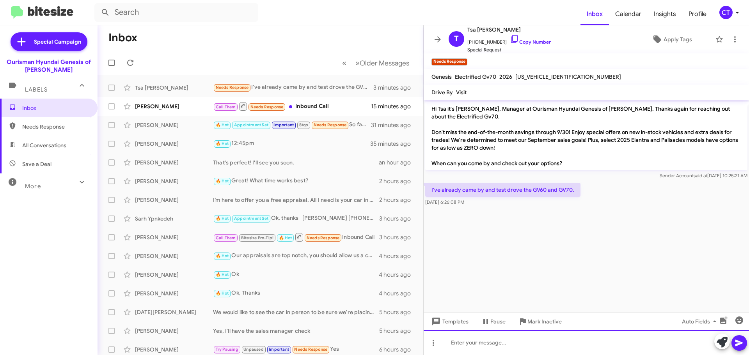
click at [495, 336] on div at bounding box center [585, 342] width 325 height 25
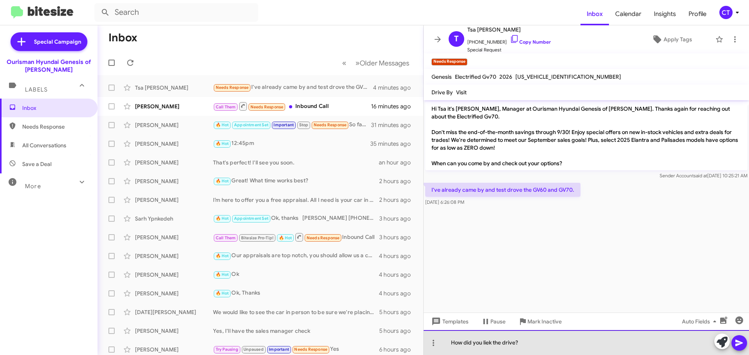
click at [488, 341] on div "How did you liek the drive?" at bounding box center [585, 342] width 325 height 25
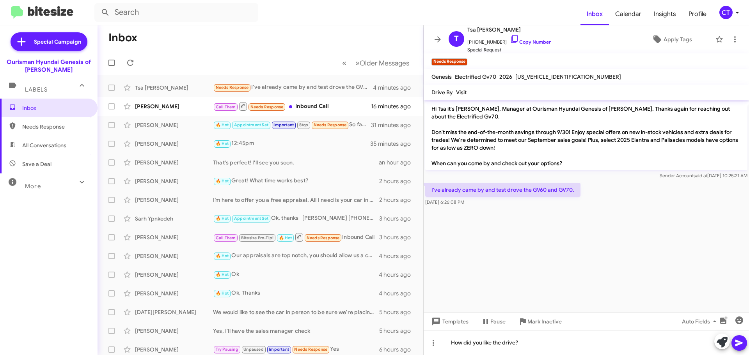
click at [742, 346] on icon at bounding box center [738, 342] width 9 height 9
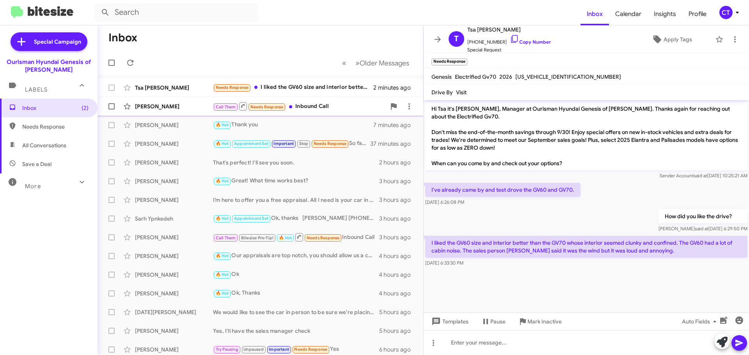
click at [308, 113] on div "[PERSON_NAME] Call Them Needs Response Inbound Call 22 minutes ago" at bounding box center [260, 107] width 313 height 16
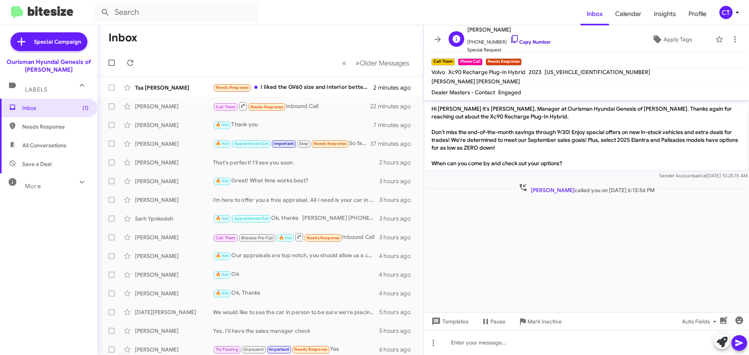
click at [510, 38] on icon at bounding box center [514, 38] width 9 height 9
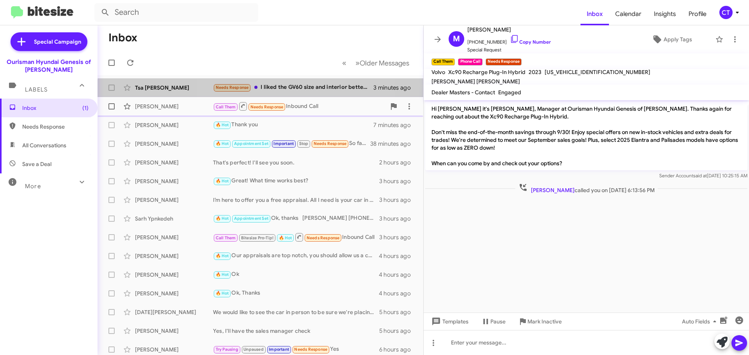
drag, startPoint x: 280, startPoint y: 91, endPoint x: 265, endPoint y: 107, distance: 21.5
click at [279, 91] on div "Needs Response I liked the GV60 size and interior better than the GV70 whose in…" at bounding box center [293, 87] width 160 height 9
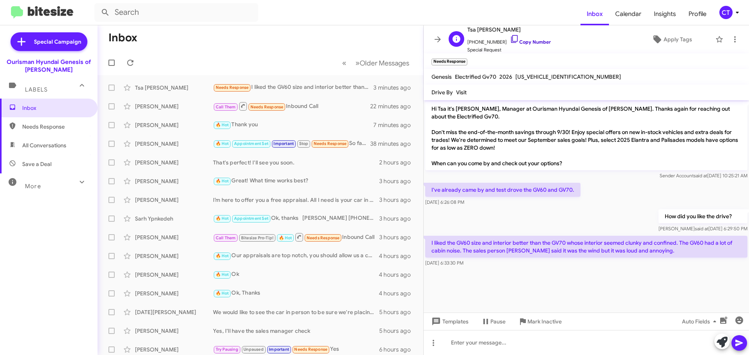
click at [510, 40] on icon at bounding box center [514, 38] width 9 height 9
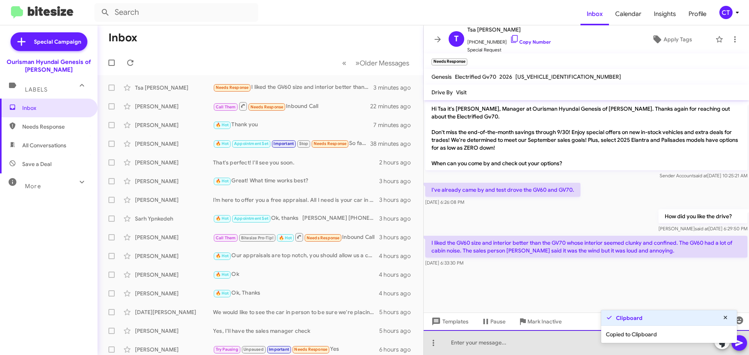
click at [499, 354] on div at bounding box center [585, 342] width 325 height 25
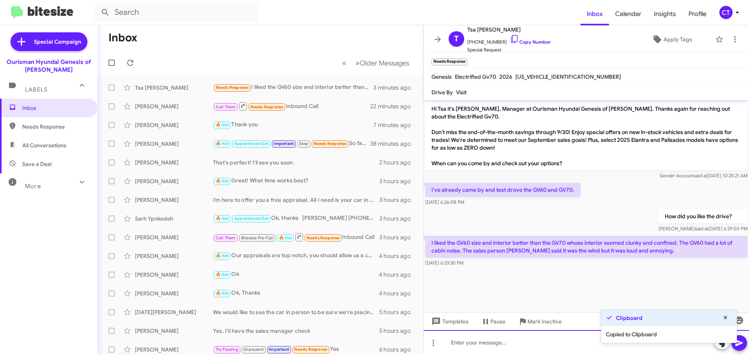
click at [498, 347] on div at bounding box center [585, 342] width 325 height 25
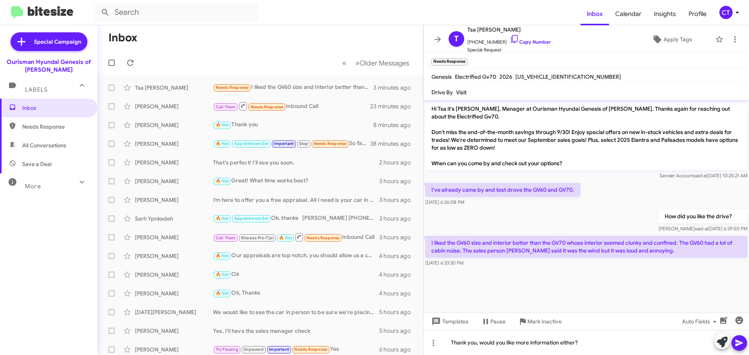
click at [732, 343] on button at bounding box center [739, 343] width 16 height 16
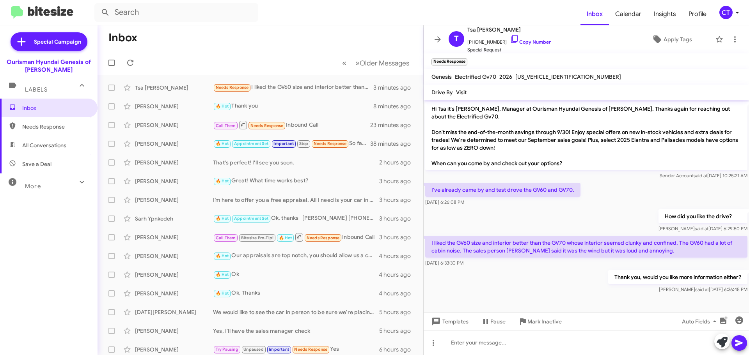
click at [330, 28] on mat-toolbar-row "Inbox" at bounding box center [260, 37] width 326 height 25
click at [287, 28] on mat-toolbar-row "Inbox" at bounding box center [260, 37] width 326 height 25
click at [288, 26] on mat-toolbar-row "Inbox" at bounding box center [260, 37] width 326 height 25
click at [283, 38] on mat-toolbar-row "Inbox" at bounding box center [260, 37] width 326 height 25
click at [283, 29] on mat-toolbar-row "Inbox" at bounding box center [260, 37] width 326 height 25
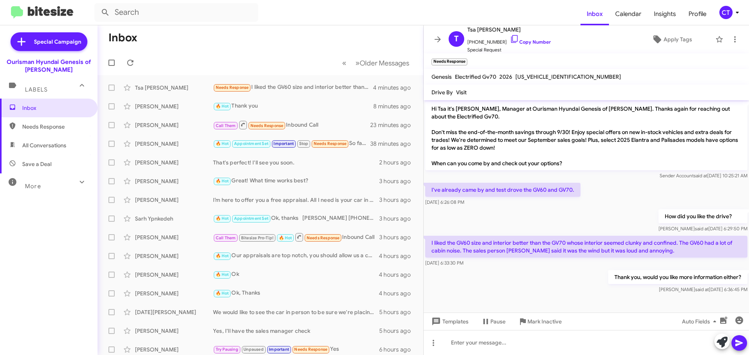
drag, startPoint x: 276, startPoint y: 54, endPoint x: 285, endPoint y: 43, distance: 14.6
click at [275, 54] on mat-toolbar-row "« Previous » Next Older Messages" at bounding box center [260, 62] width 326 height 25
click at [294, 24] on mat-toolbar "Inbox Calendar Insights Profile CT" at bounding box center [374, 12] width 749 height 25
click at [289, 43] on mat-toolbar-row "Inbox" at bounding box center [260, 37] width 326 height 25
click at [160, 122] on div "[PERSON_NAME]" at bounding box center [174, 125] width 78 height 8
